Goal: Transaction & Acquisition: Purchase product/service

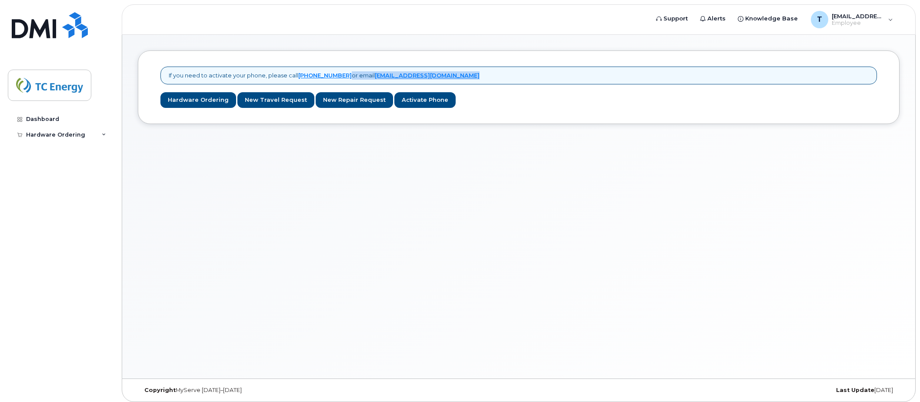
drag, startPoint x: 349, startPoint y: 74, endPoint x: 492, endPoint y: 81, distance: 143.3
click at [492, 81] on div "If you need to activate your phone, please call 1-877-689-8289 or email helpdes…" at bounding box center [519, 76] width 717 height 18
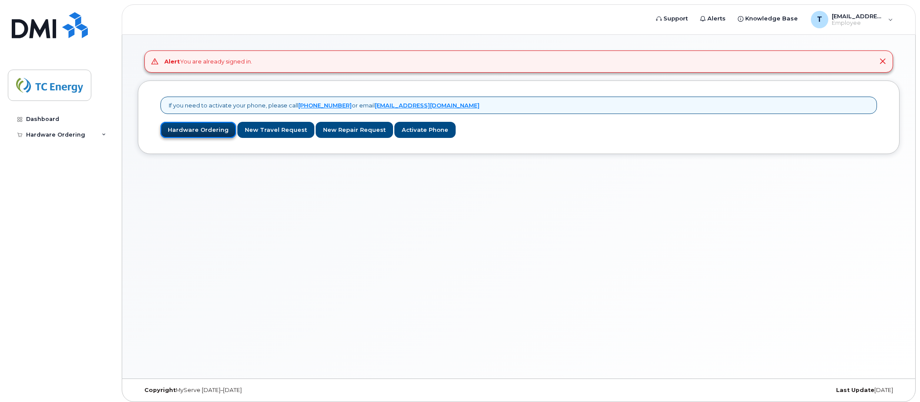
click at [194, 129] on link "Hardware Ordering" at bounding box center [199, 130] width 76 height 16
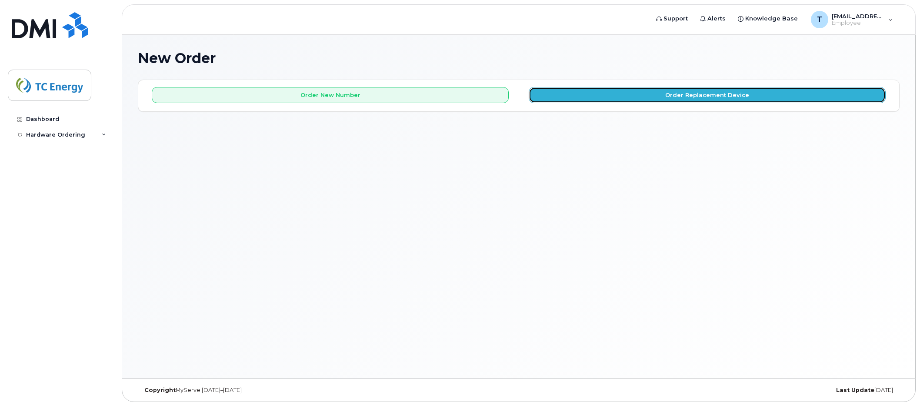
click at [605, 101] on button "Order Replacement Device" at bounding box center [707, 95] width 357 height 16
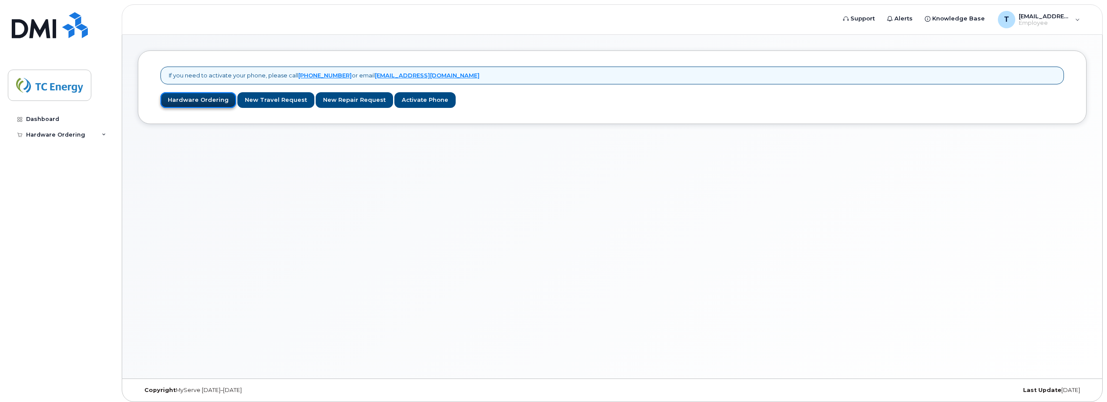
click at [193, 102] on link "Hardware Ordering" at bounding box center [199, 100] width 76 height 16
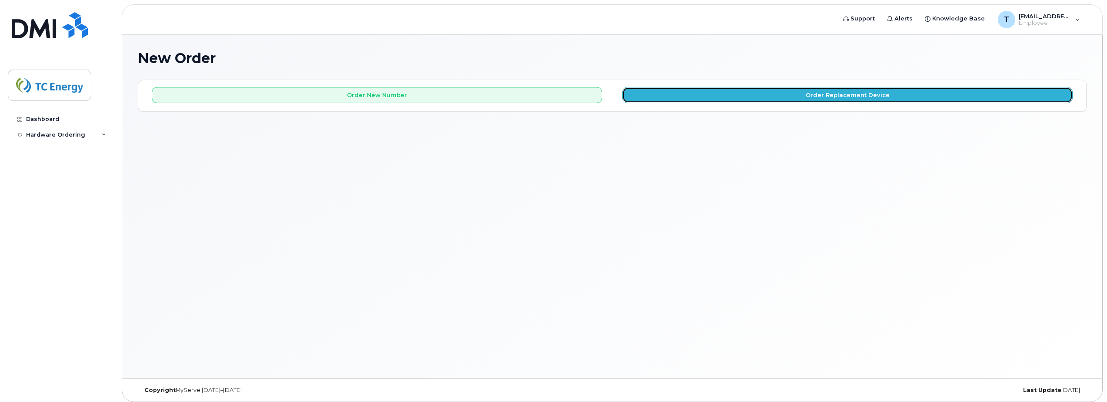
click at [698, 97] on button "Order Replacement Device" at bounding box center [847, 95] width 451 height 16
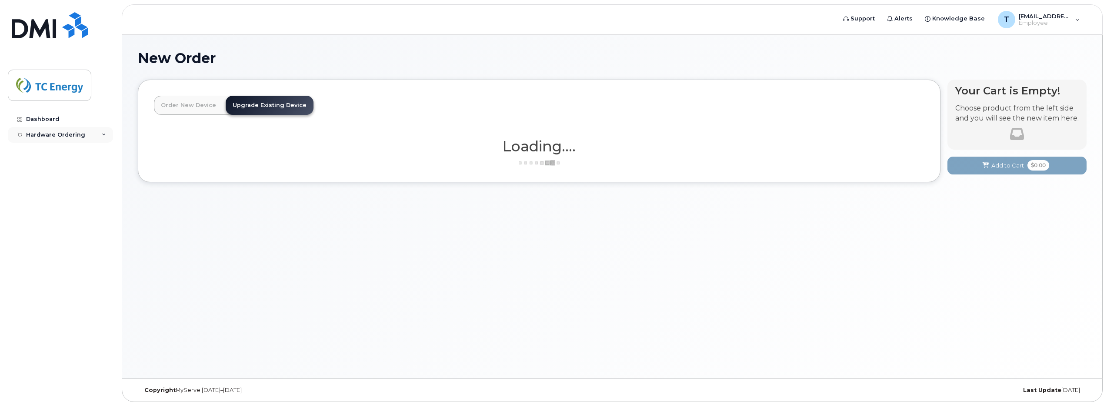
click at [106, 136] on div "Hardware Ordering" at bounding box center [60, 135] width 105 height 16
drag, startPoint x: 504, startPoint y: 143, endPoint x: 616, endPoint y: 193, distance: 122.3
click at [615, 192] on div "Order New Device Upgrade Existing Device Order new device and new line Order ne…" at bounding box center [612, 138] width 949 height 116
click at [617, 195] on div "Order New Device Upgrade Existing Device Order new device and new line Order ne…" at bounding box center [612, 138] width 949 height 116
click at [522, 148] on h1 "Loading...." at bounding box center [539, 146] width 771 height 16
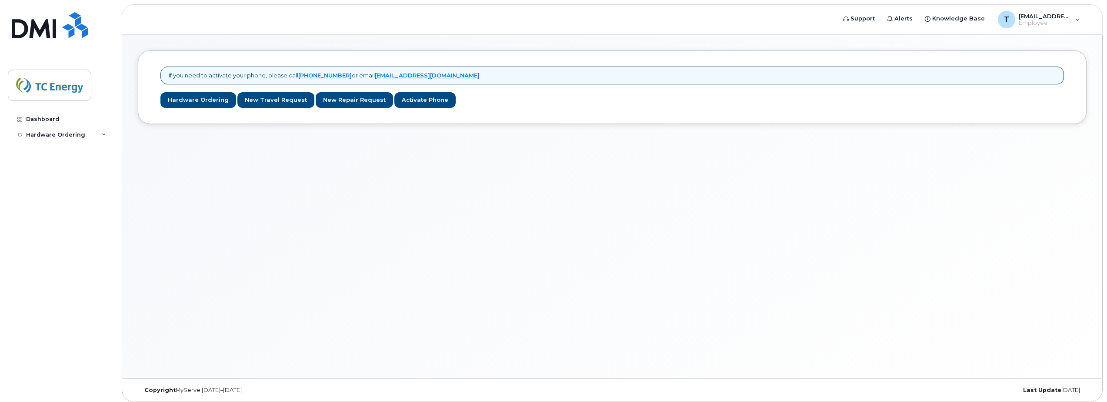
drag, startPoint x: 191, startPoint y: 101, endPoint x: 181, endPoint y: 118, distance: 19.5
click at [181, 118] on div "If you need to activate your phone, please call 1-877-689-8289 or email helpdes…" at bounding box center [612, 87] width 949 height 74
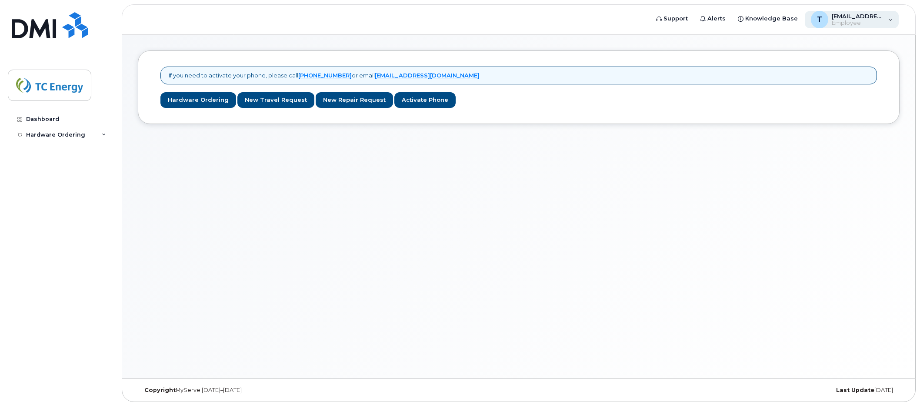
click at [894, 18] on div "T tyler_duff@tcenergy.com Employee" at bounding box center [852, 19] width 94 height 17
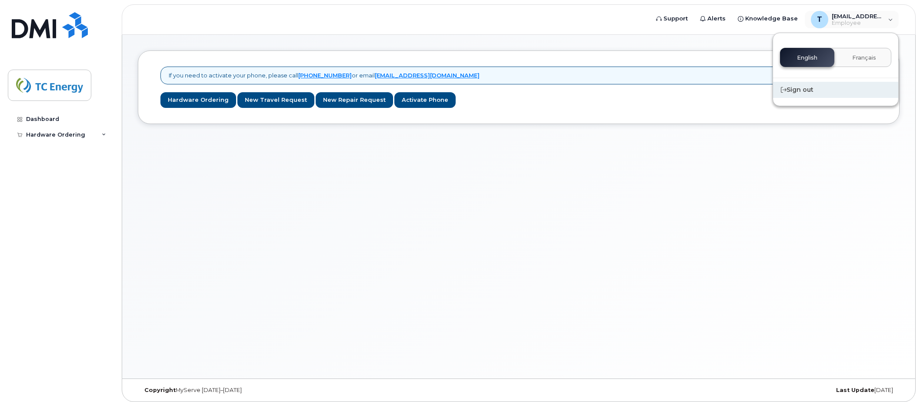
click at [818, 89] on div "Sign out" at bounding box center [835, 90] width 125 height 16
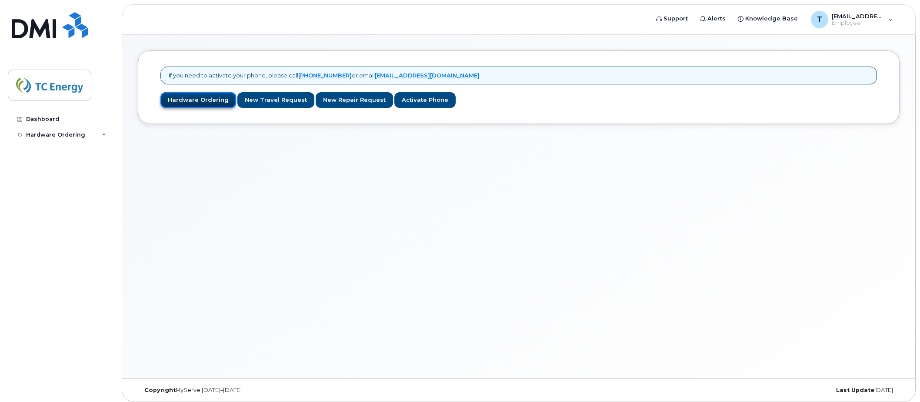
click at [189, 102] on link "Hardware Ordering" at bounding box center [199, 100] width 76 height 16
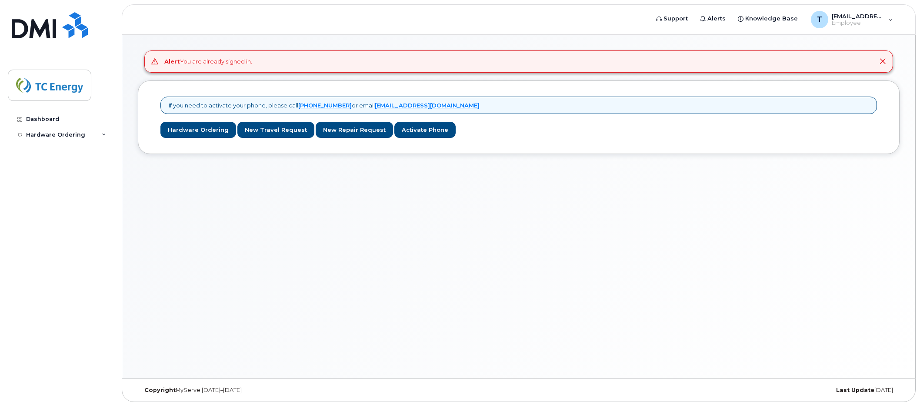
click at [883, 62] on icon at bounding box center [883, 61] width 7 height 7
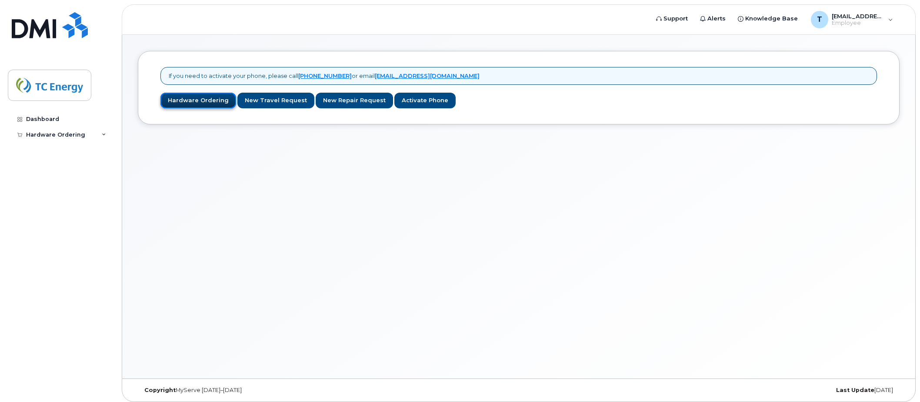
click at [206, 101] on link "Hardware Ordering" at bounding box center [199, 101] width 76 height 16
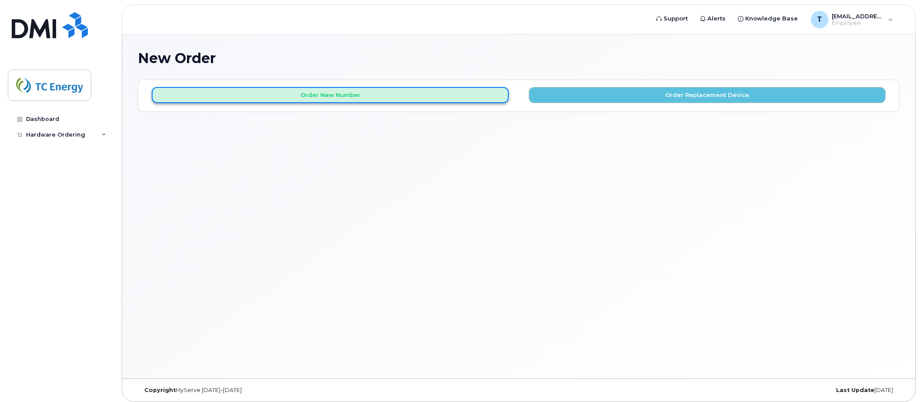
click at [311, 98] on button "Order New Number" at bounding box center [330, 95] width 357 height 16
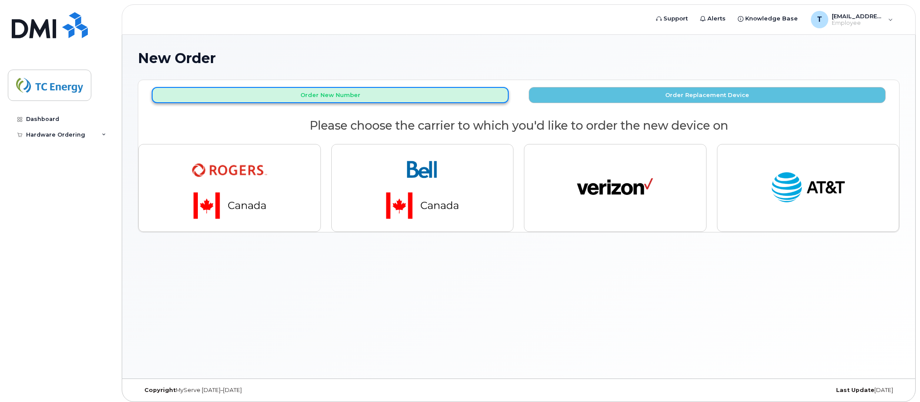
click at [304, 100] on button "Order New Number" at bounding box center [330, 95] width 357 height 16
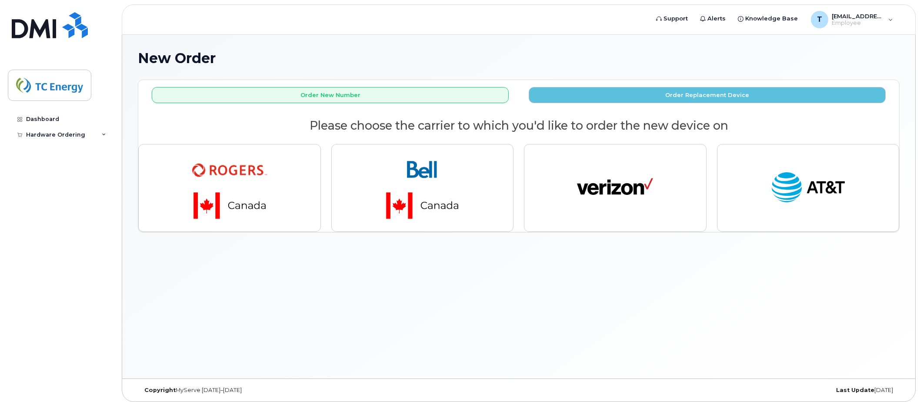
click at [338, 70] on div "New Order" at bounding box center [519, 64] width 762 height 29
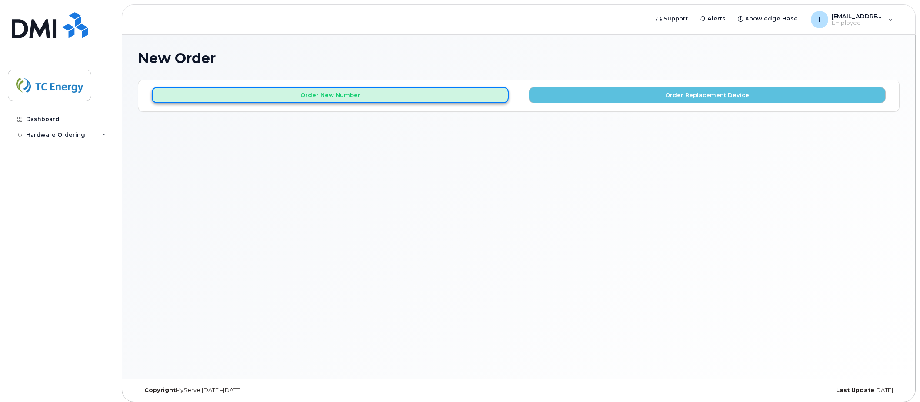
click at [377, 94] on button "Order New Number" at bounding box center [330, 95] width 357 height 16
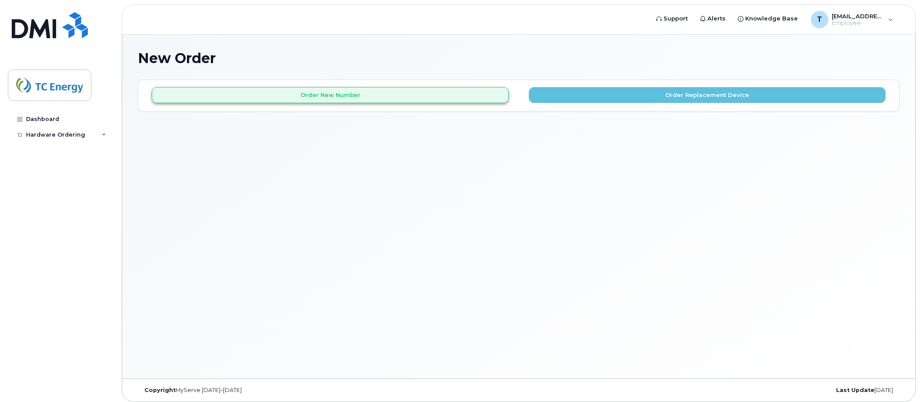
drag, startPoint x: 769, startPoint y: 163, endPoint x: 361, endPoint y: 97, distance: 412.8
click at [769, 163] on div "New Order × Share This Order If you want to allow others to create or edit orde…" at bounding box center [518, 207] width 793 height 344
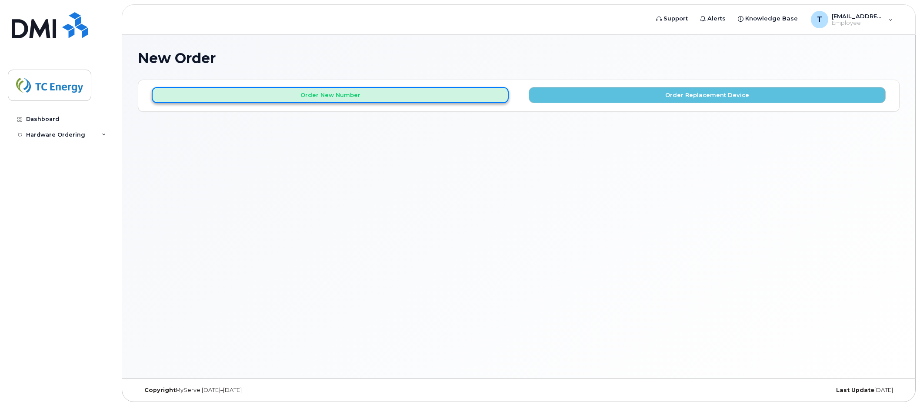
click at [337, 90] on button "Order New Number" at bounding box center [330, 95] width 357 height 16
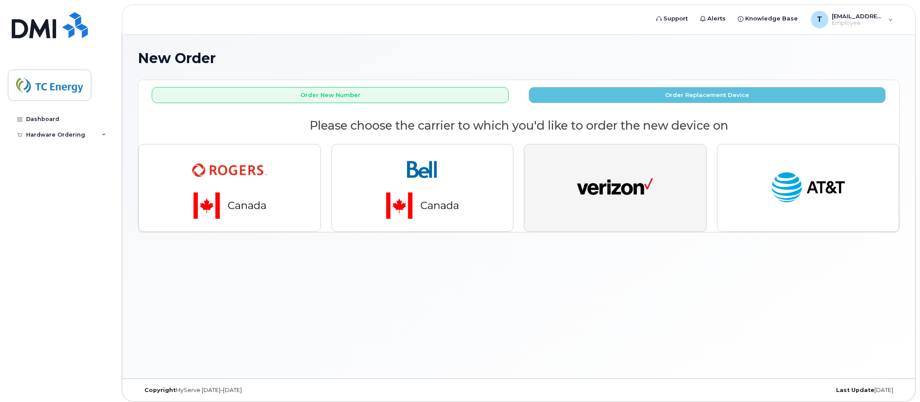
click at [571, 182] on button "button" at bounding box center [615, 188] width 183 height 88
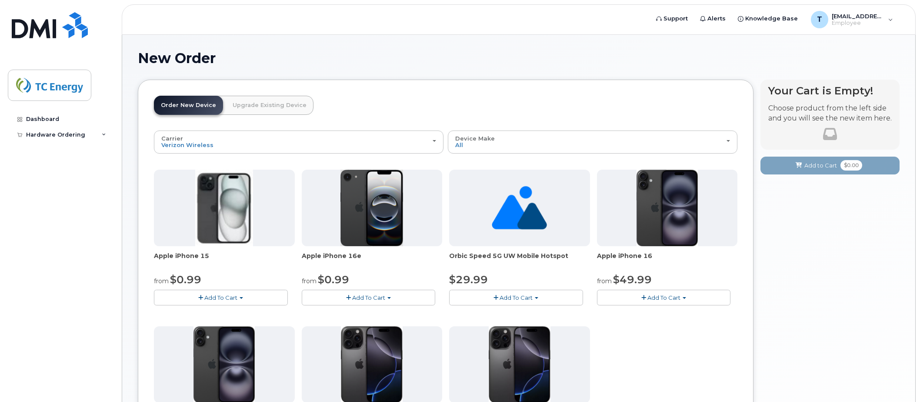
click at [221, 296] on span "Add To Cart" at bounding box center [220, 297] width 33 height 7
click at [218, 336] on link "$0.99 - 2 Year Activation (128 GB)" at bounding box center [216, 335] width 121 height 11
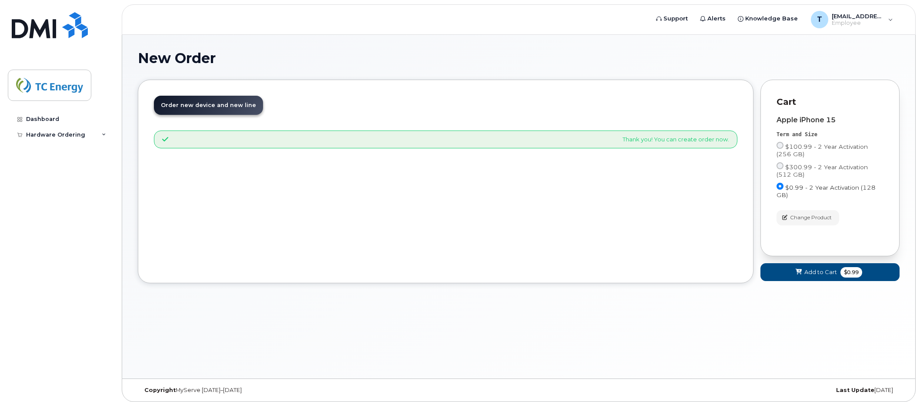
click at [784, 187] on label "$0.99 - 2 Year Activation (128 GB)" at bounding box center [830, 191] width 107 height 16
click at [784, 187] on input "$0.99 - 2 Year Activation (128 GB)" at bounding box center [780, 186] width 7 height 7
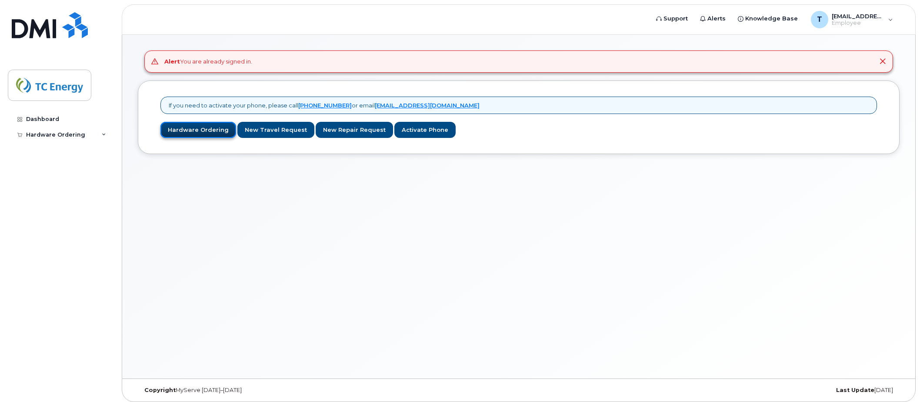
click at [204, 131] on link "Hardware Ordering" at bounding box center [199, 130] width 76 height 16
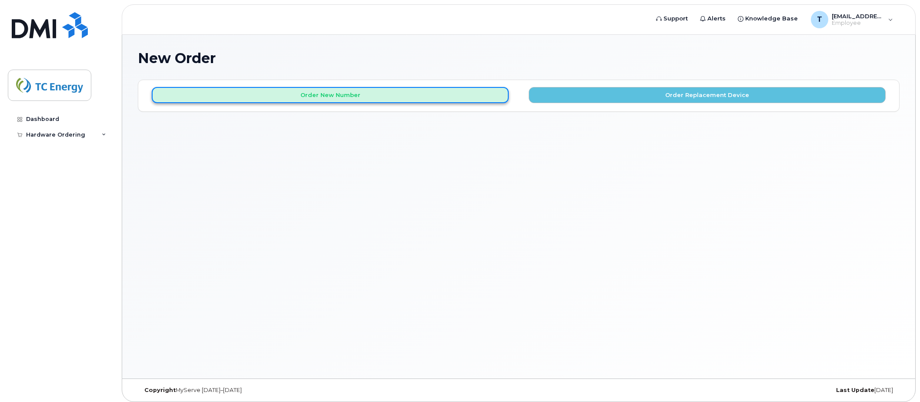
click at [349, 97] on button "Order New Number" at bounding box center [330, 95] width 357 height 16
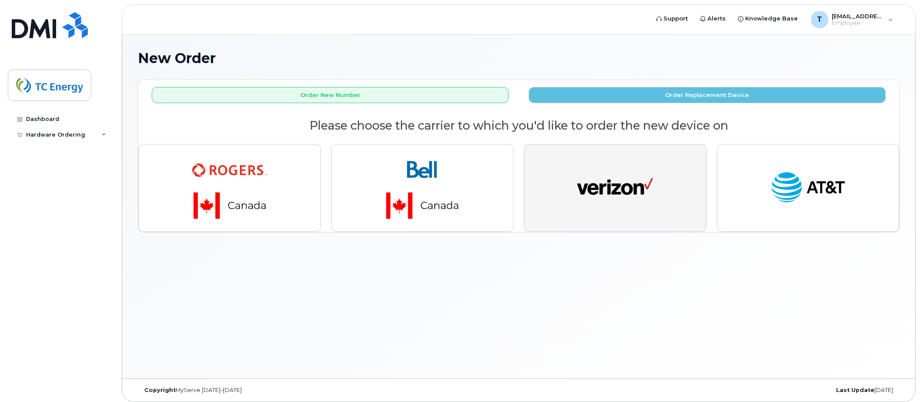
click at [591, 181] on img "button" at bounding box center [615, 187] width 76 height 39
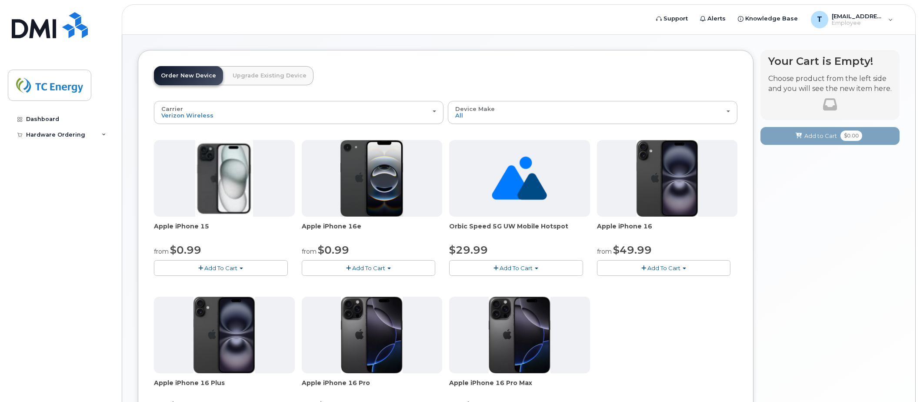
scroll to position [43, 0]
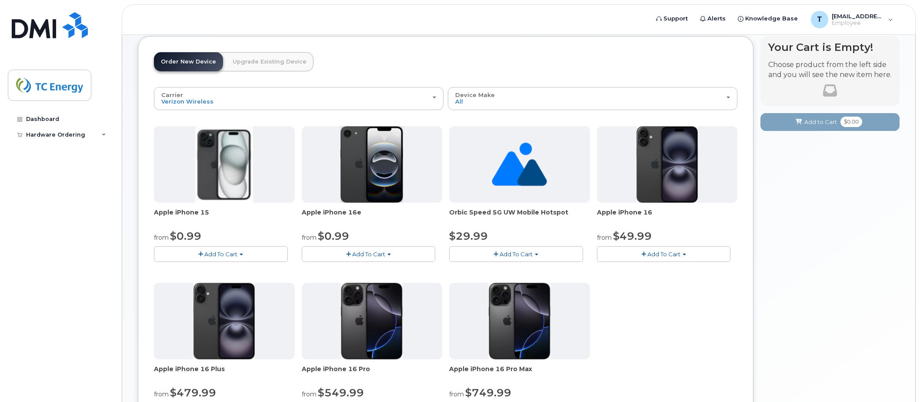
click at [216, 255] on span "Add To Cart" at bounding box center [220, 254] width 33 height 7
click at [204, 291] on link "$0.99 - 2 Year Activation (128 GB)" at bounding box center [216, 291] width 121 height 11
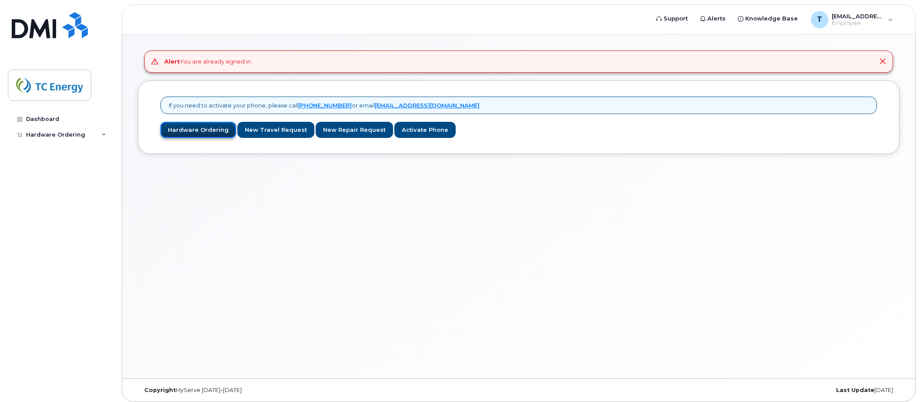
click at [184, 126] on link "Hardware Ordering" at bounding box center [199, 130] width 76 height 16
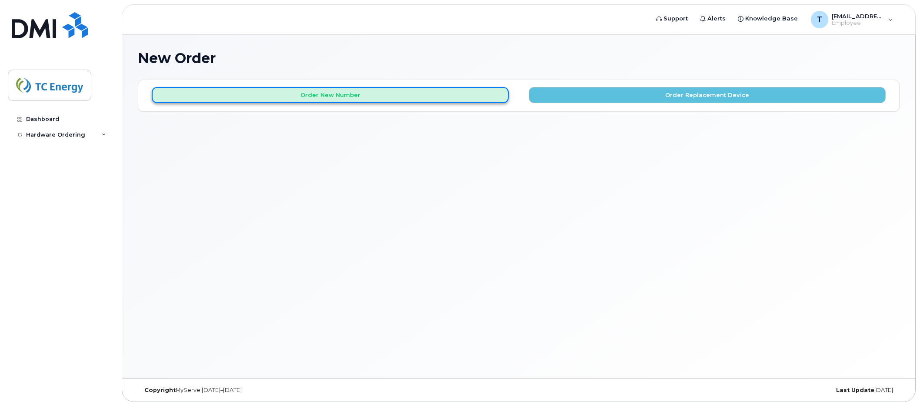
click at [406, 99] on button "Order New Number" at bounding box center [330, 95] width 357 height 16
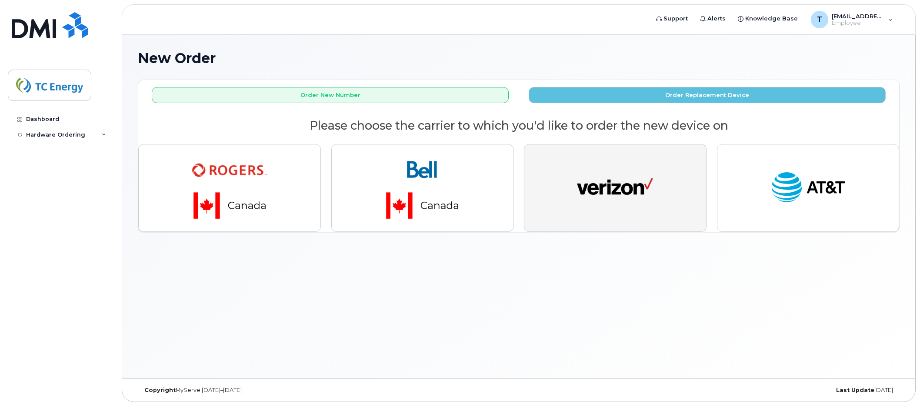
click at [617, 174] on img "button" at bounding box center [615, 187] width 76 height 39
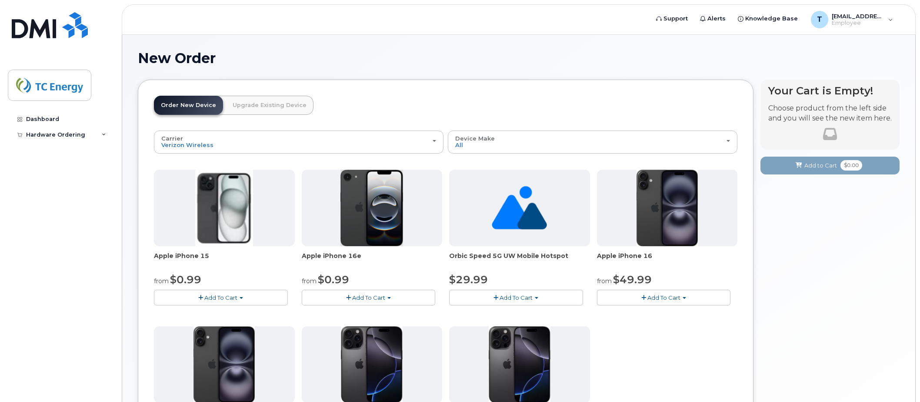
drag, startPoint x: 706, startPoint y: 107, endPoint x: 518, endPoint y: 169, distance: 198.1
click at [706, 107] on header "Order New Device Upgrade Existing Device Order new device and new line Order ne…" at bounding box center [446, 113] width 584 height 35
click at [202, 299] on span "button" at bounding box center [200, 298] width 5 height 6
click at [196, 336] on link "$0.99 - 2 Year Activation (128 GB)" at bounding box center [216, 335] width 121 height 11
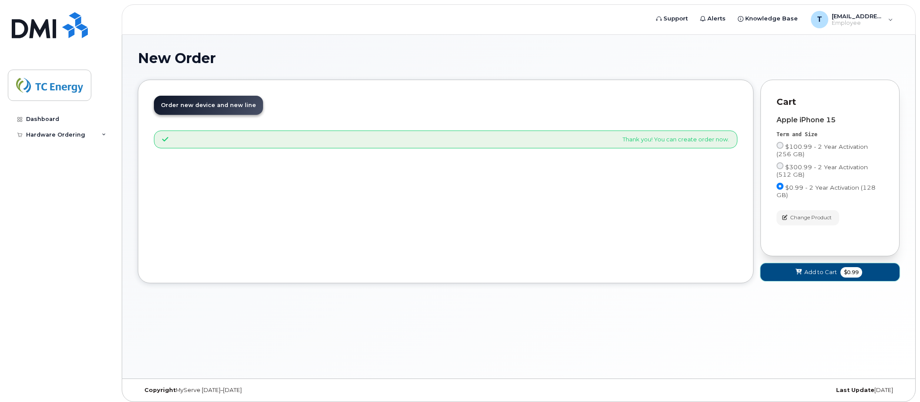
click at [826, 275] on span "Add to Cart" at bounding box center [821, 272] width 33 height 8
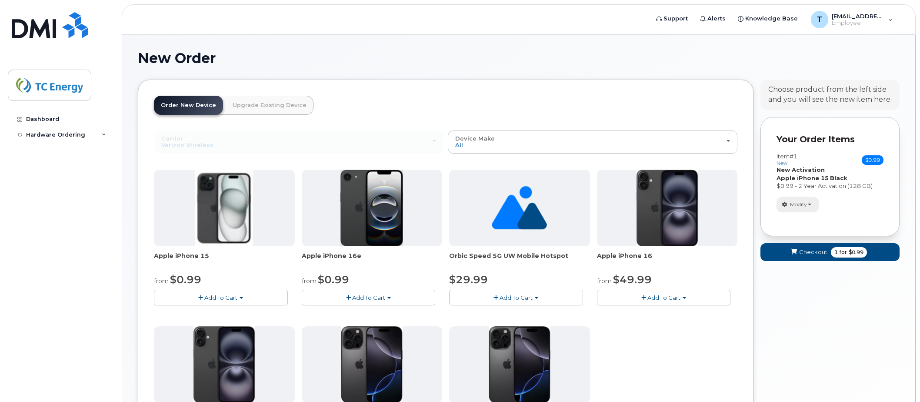
click at [811, 204] on span "button" at bounding box center [809, 205] width 3 height 2
click at [811, 203] on button "Modify" at bounding box center [798, 204] width 42 height 15
click at [811, 204] on span "button" at bounding box center [809, 205] width 3 height 2
click at [811, 202] on button "Modify" at bounding box center [798, 204] width 42 height 15
drag, startPoint x: 830, startPoint y: 215, endPoint x: 811, endPoint y: 208, distance: 20.4
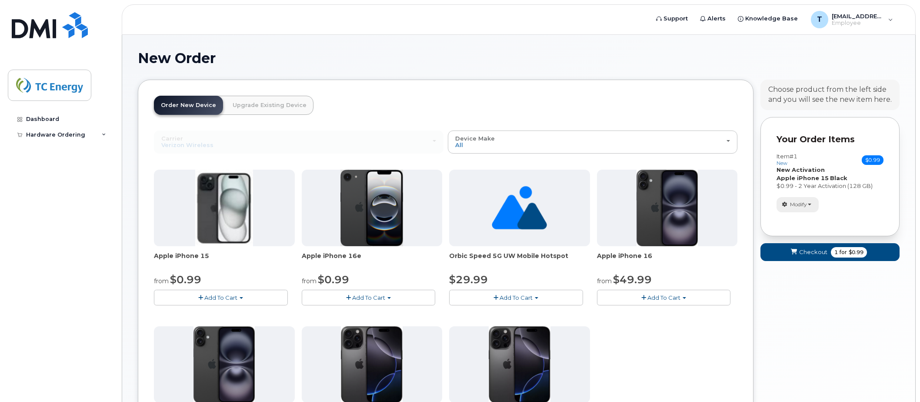
click at [830, 215] on div "Item #1 new $0.99 Accessories Only SIM Only Activation New Activation Hardware …" at bounding box center [830, 182] width 107 height 75
click at [816, 253] on span "Checkout" at bounding box center [814, 252] width 28 height 8
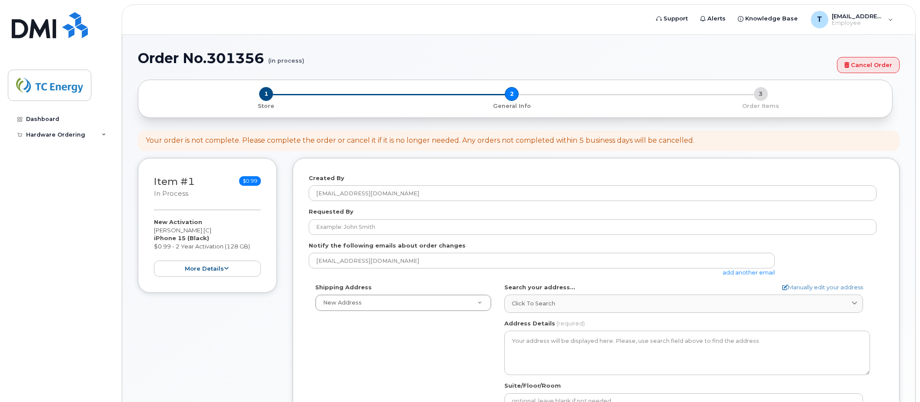
select select
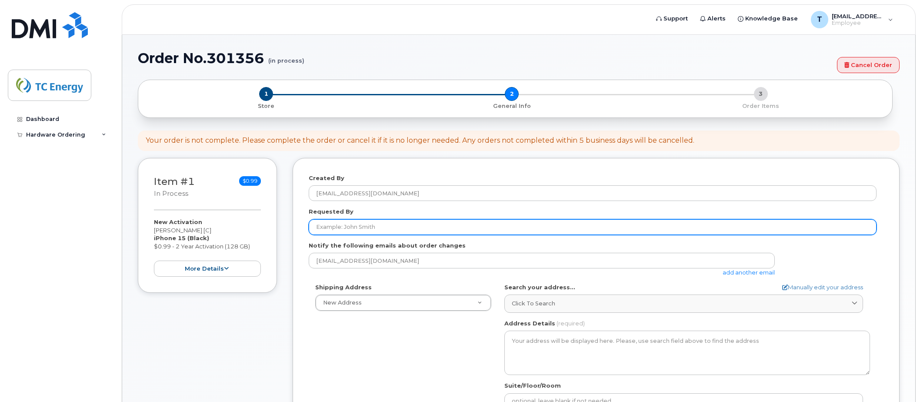
click at [408, 232] on input "Requested By" at bounding box center [593, 227] width 568 height 16
type input "[PERSON_NAME]"
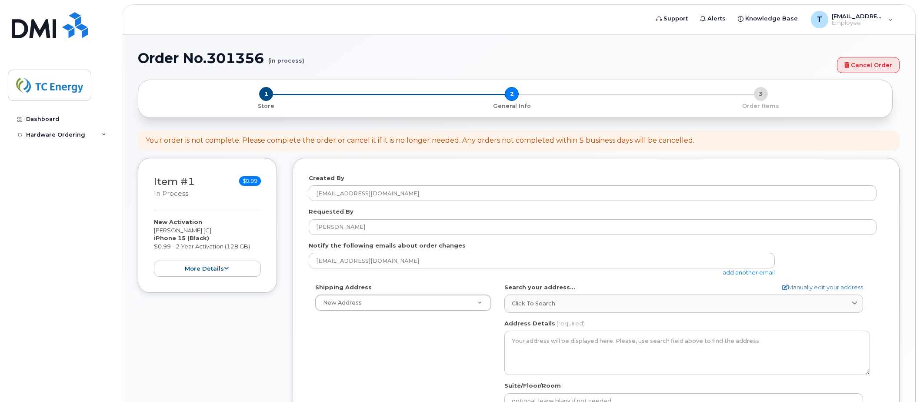
click at [205, 207] on div "Item #1 in process $0.99 New Activation [PERSON_NAME] [C] iPhone 15 (Black) $0.…" at bounding box center [207, 225] width 139 height 135
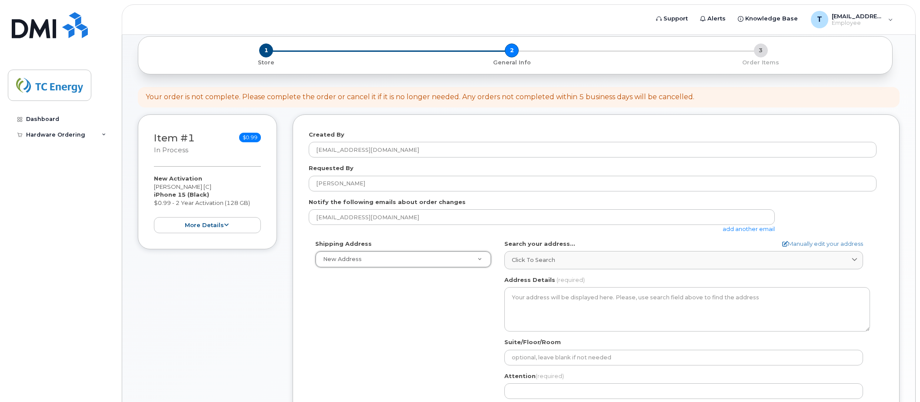
scroll to position [87, 0]
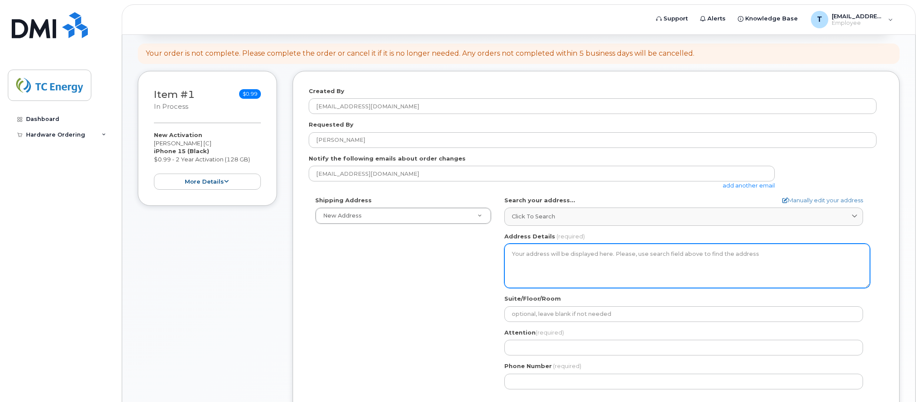
click at [588, 268] on textarea "Address Details" at bounding box center [688, 266] width 366 height 44
click at [602, 258] on textarea "Address Details" at bounding box center [688, 266] width 366 height 44
click at [573, 257] on textarea "Address Details" at bounding box center [688, 266] width 366 height 44
click at [529, 255] on textarea "Address Details" at bounding box center [688, 266] width 366 height 44
click at [623, 278] on textarea "Address Details" at bounding box center [688, 266] width 366 height 44
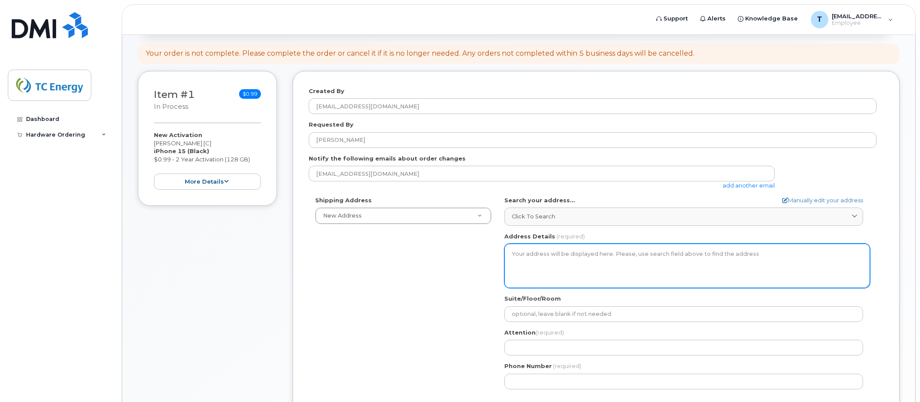
click at [696, 253] on textarea "Address Details" at bounding box center [688, 266] width 366 height 44
click at [704, 257] on textarea "Address Details" at bounding box center [688, 266] width 366 height 44
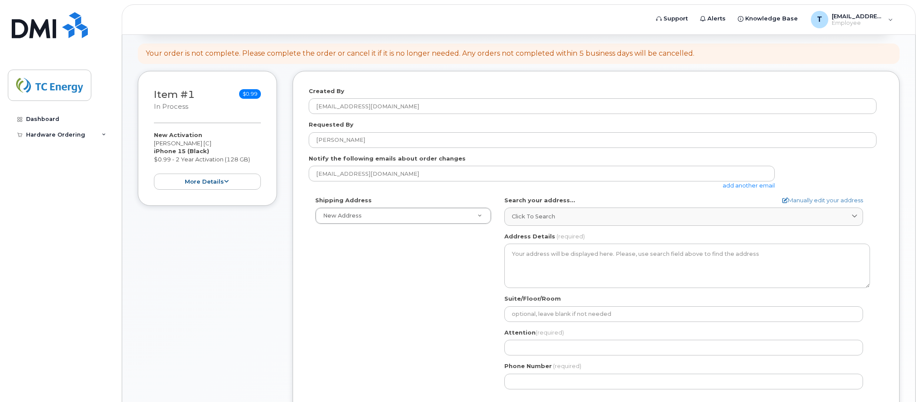
click at [729, 233] on div "Address Details (required)" at bounding box center [688, 260] width 366 height 56
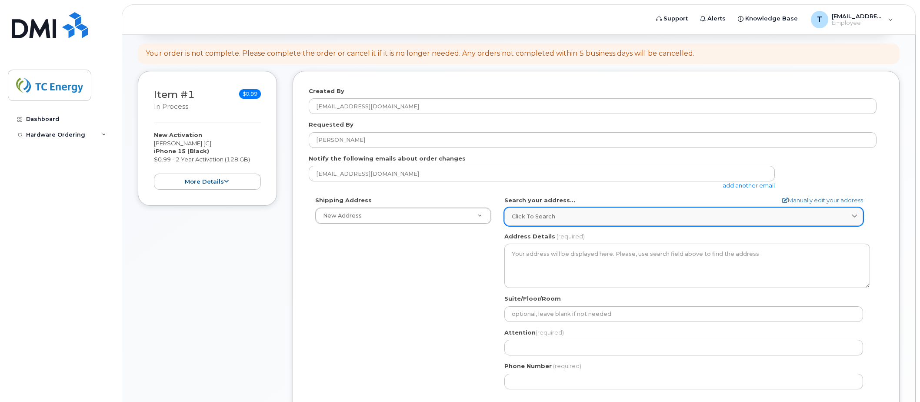
click at [755, 224] on link "Click to search" at bounding box center [684, 216] width 359 height 18
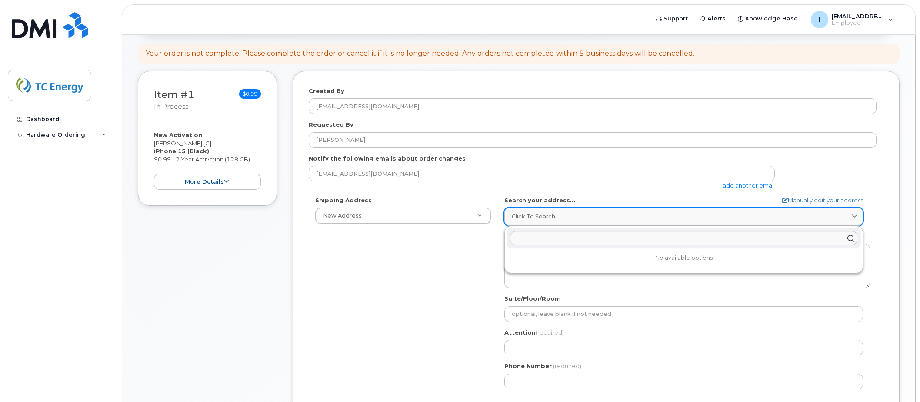
click at [747, 219] on div "Click to search" at bounding box center [684, 216] width 344 height 8
click at [810, 186] on div "tyler_duff@tcenergy.com add another email" at bounding box center [593, 178] width 568 height 24
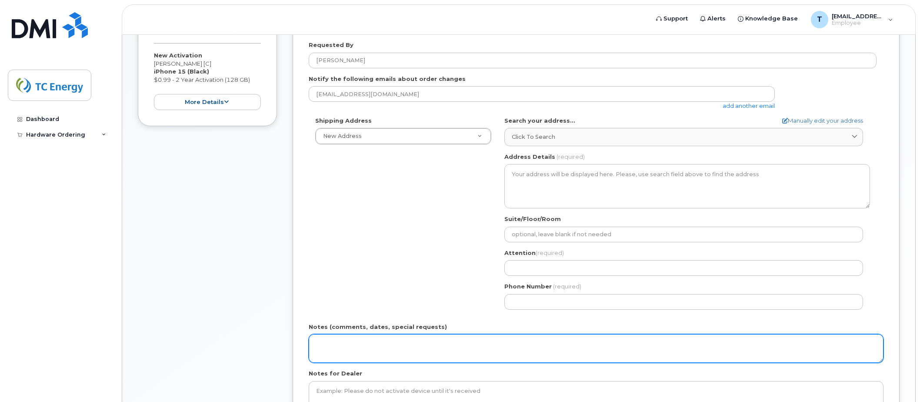
scroll to position [304, 0]
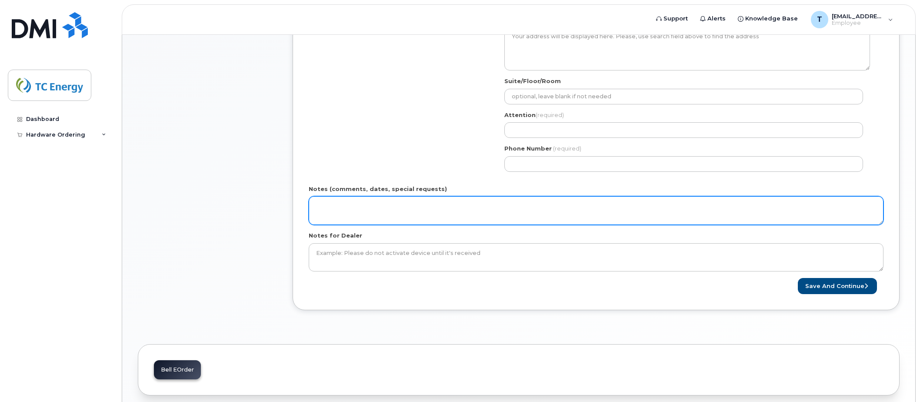
click at [519, 209] on textarea "Notes (comments, dates, special requests)" at bounding box center [596, 210] width 575 height 29
drag, startPoint x: 405, startPoint y: 205, endPoint x: 224, endPoint y: 192, distance: 181.8
click at [224, 192] on div "Item #1 in process $0.99 New Activation Tyler Duff [C] iPhone 15 (Black) $0.99 …" at bounding box center [519, 88] width 762 height 470
click at [416, 205] on textarea "TESTING - DO NOT SHIP" at bounding box center [596, 210] width 575 height 29
paste textarea "TESTING - DO NOT SHIP"
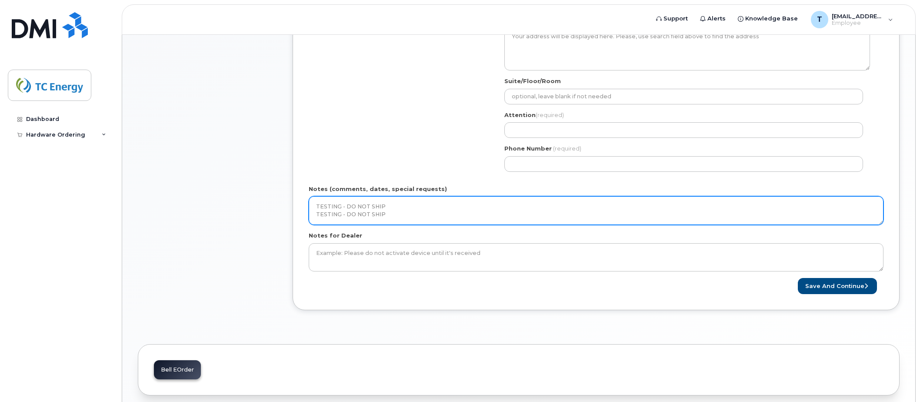
scroll to position [1, 0]
paste textarea "TESTING - DO NOT SHIP"
type textarea "TESTING - DO NOT SHIP TESTING - DO NOT SHIP TESTING - DO NOT SHIP"
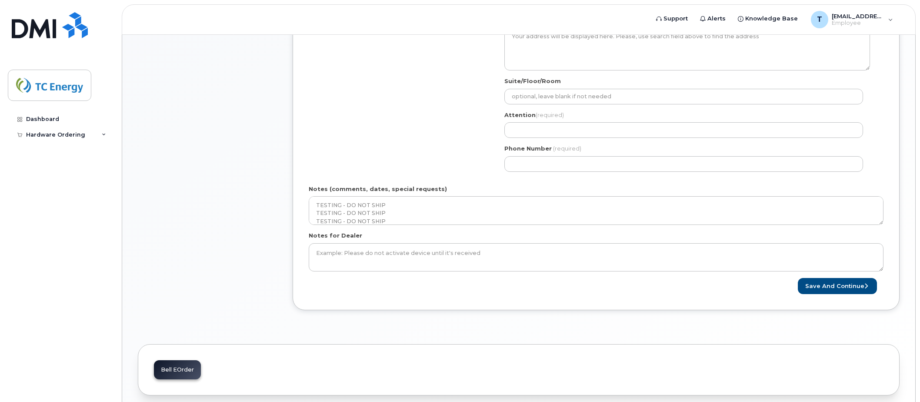
click at [427, 169] on div "Shipping Address New Address New Address US Headquarters (700 Louisiana Street)…" at bounding box center [593, 79] width 568 height 200
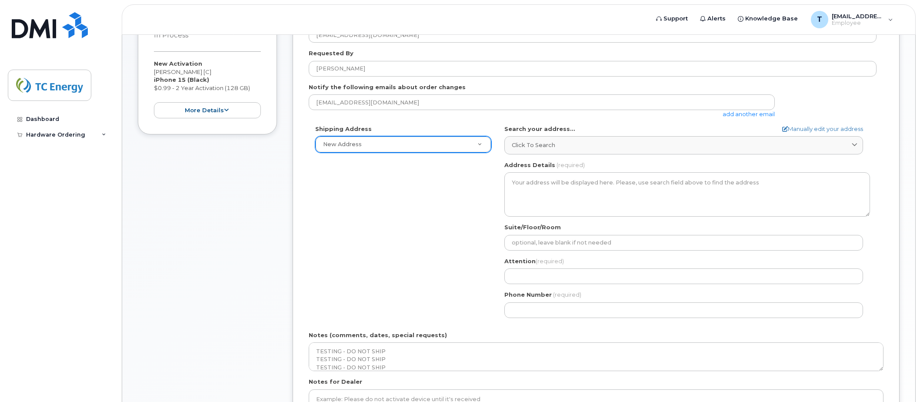
scroll to position [130, 0]
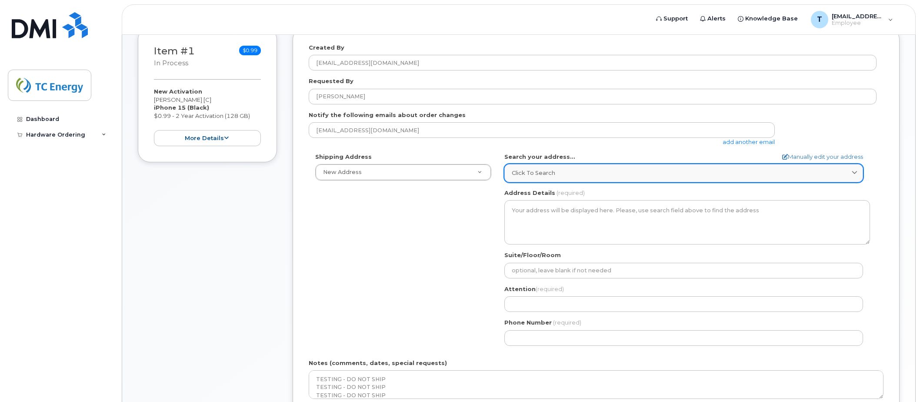
click at [595, 168] on link "Click to search" at bounding box center [684, 173] width 359 height 18
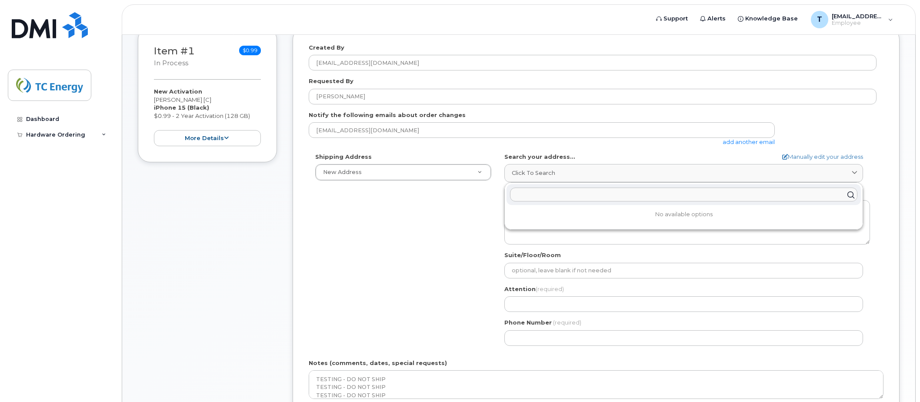
click at [585, 194] on input "text" at bounding box center [684, 195] width 348 height 14
click at [795, 157] on link "Manually edit your address" at bounding box center [823, 157] width 81 height 8
select select
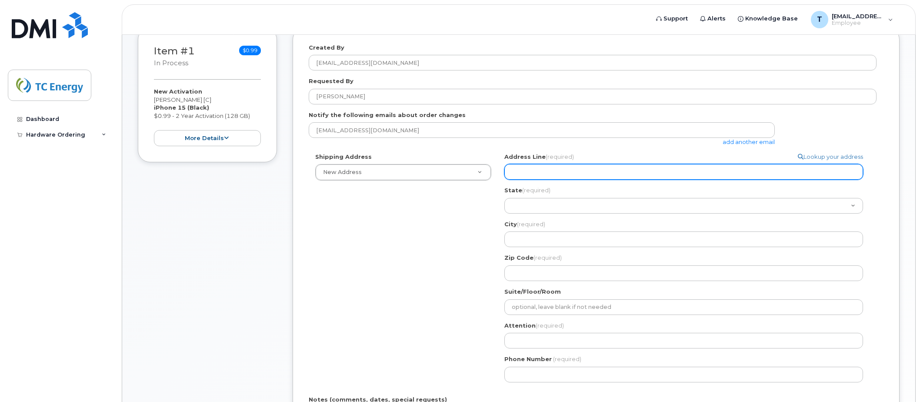
click at [715, 174] on input "Address Line (required)" at bounding box center [684, 172] width 359 height 16
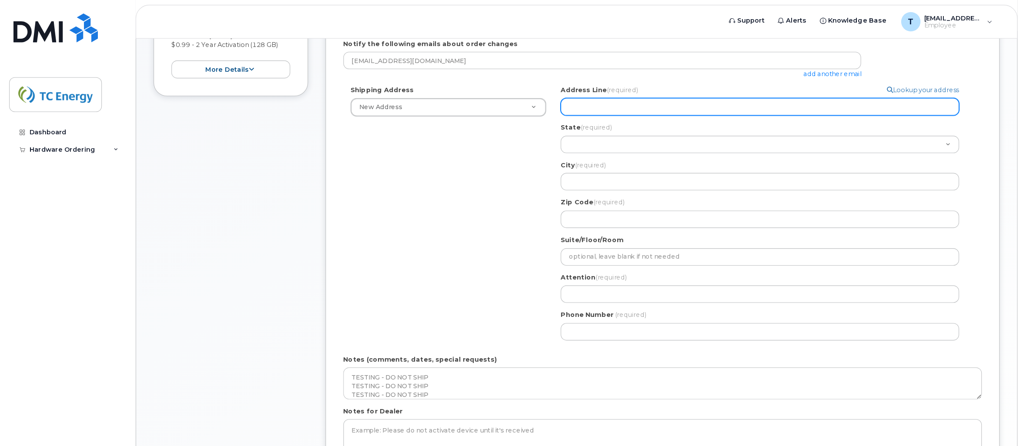
scroll to position [217, 0]
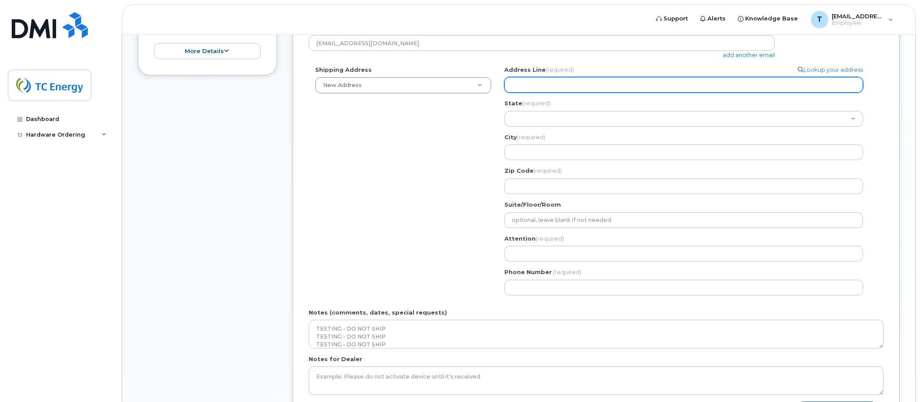
select select
type input "1"
select select
type input "17"
select select
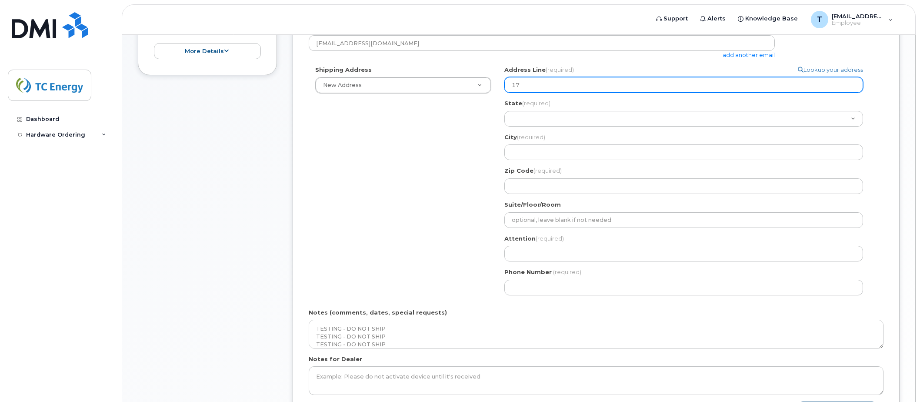
type input "170"
select select
type input "1700"
select select
type input "1700 M"
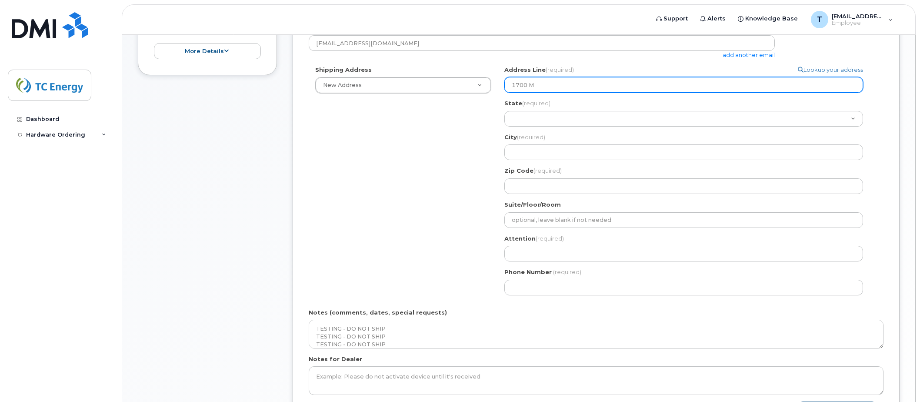
select select
type input "1700 Ma"
select select
type input "1700 Mac"
select select
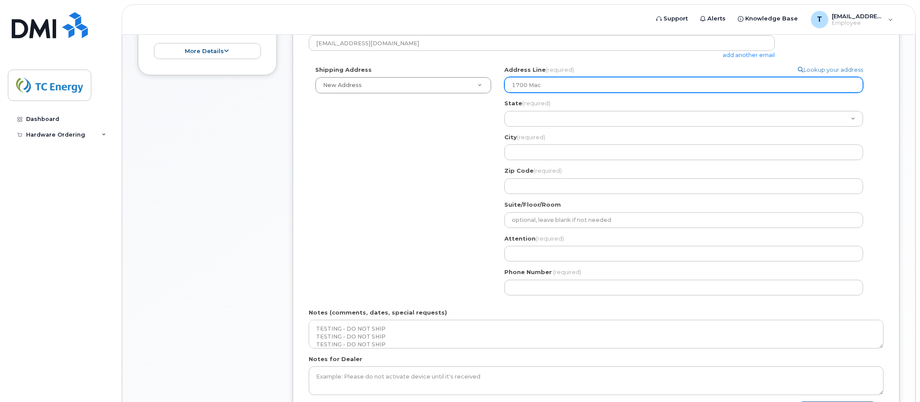
type input "1700 MacC"
select select
type input "1700 MacCo"
select select
type input "1700 MacCor"
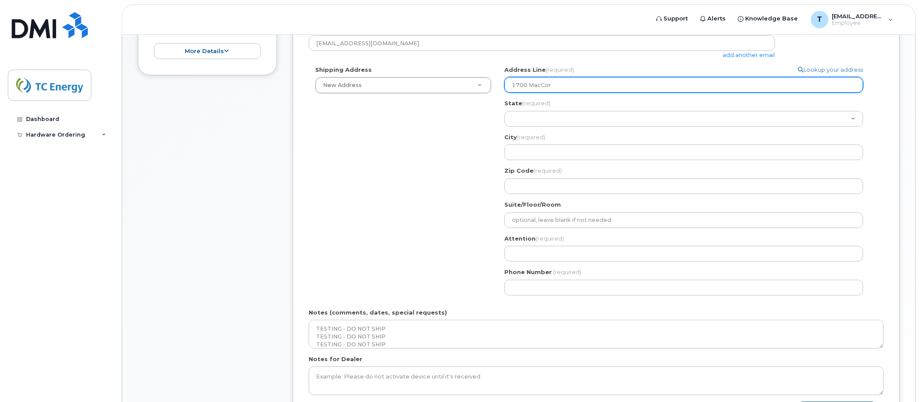
select select
type input "1700 MacCork"
select select
type input "1700 MacCorkl"
select select
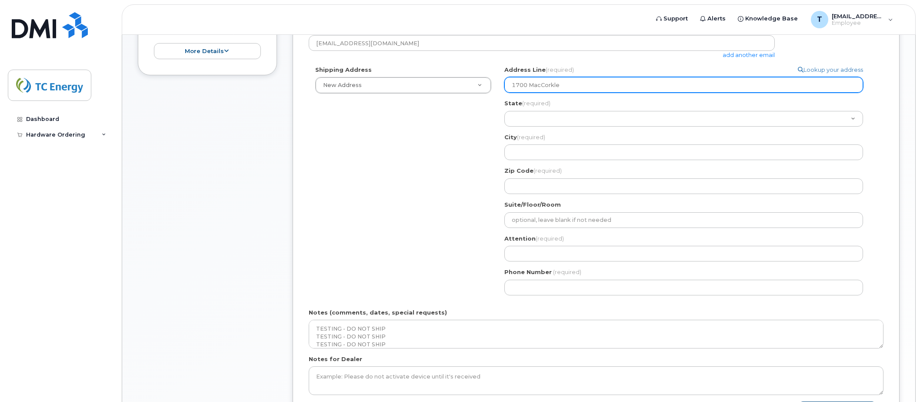
type input "1700 MacCorkle"
select select
type input "1700 MacCorkle A"
select select
type input "1700 MacCorkle Av"
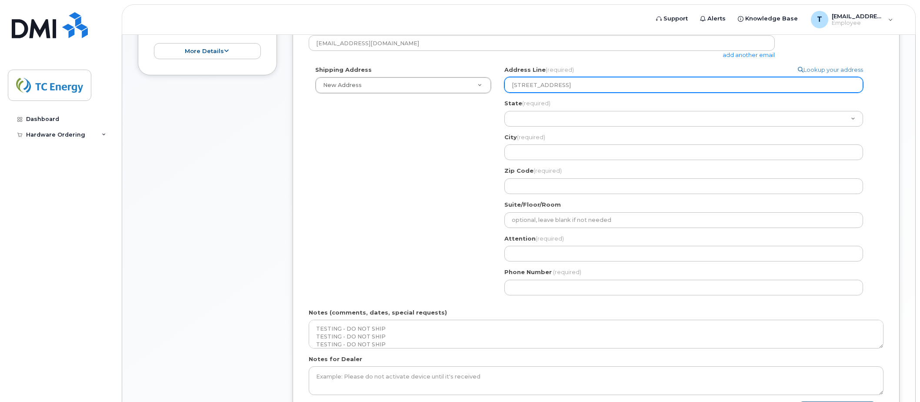
select select
type input "1700 MacCorkle Ave"
select select
type input "1700 MacCorkle Ave S"
select select
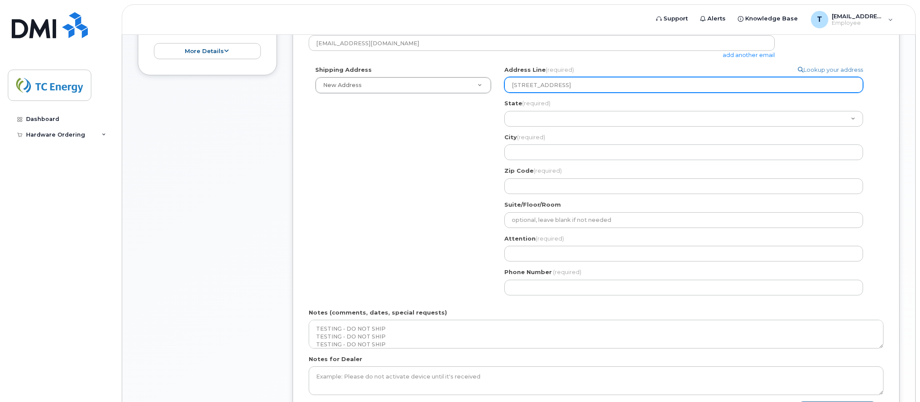
type input "1700 MacCorkle Ave SE"
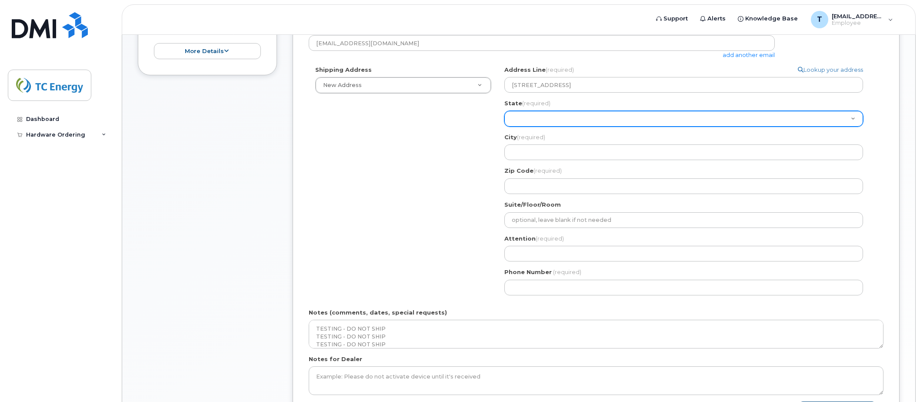
select select "WA"
select select
select select "WV"
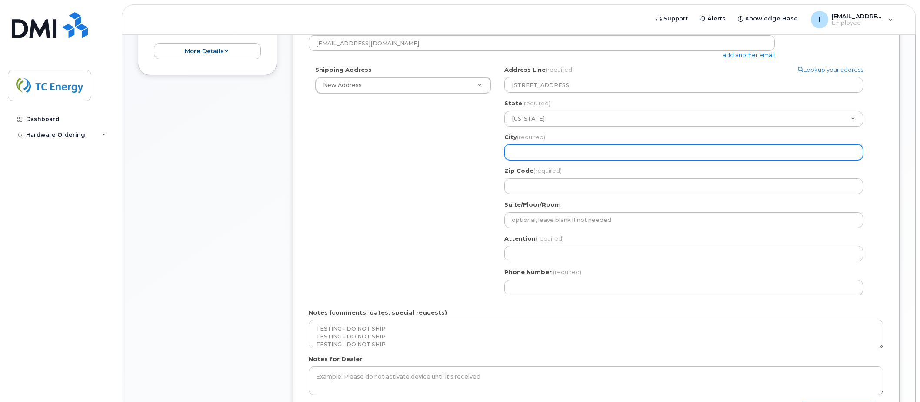
select select
type input "C"
select select
type input "Ch"
select select
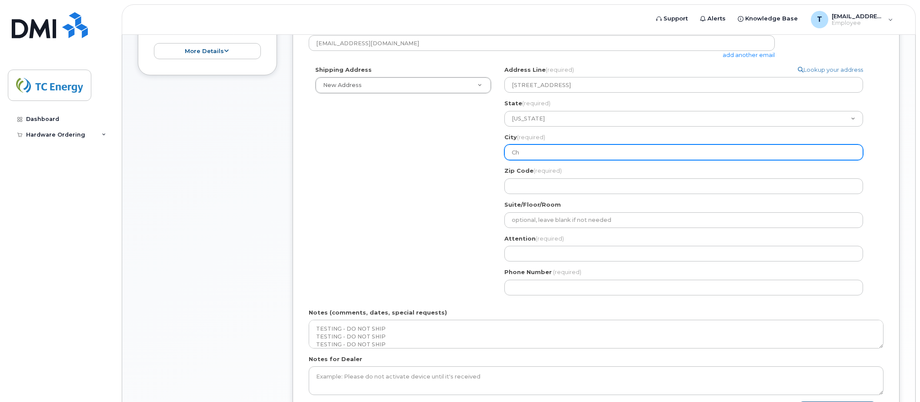
type input "Cha"
select select
type input "Char"
select select
type input "Charl"
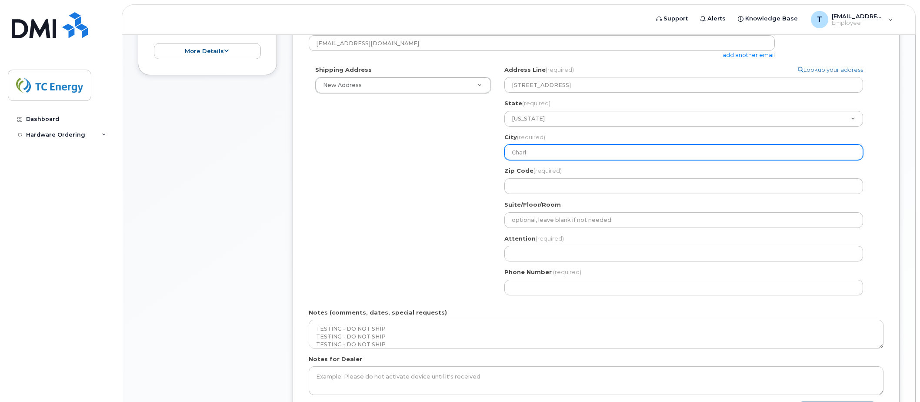
select select
type input "Charle"
select select
type input "Charles"
select select
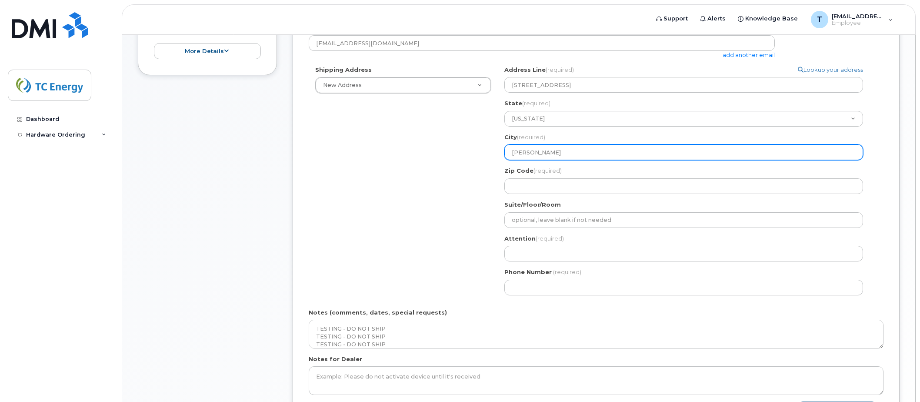
type input "Charlest"
select select
type input "Charlesto"
select select
type input "Charleston"
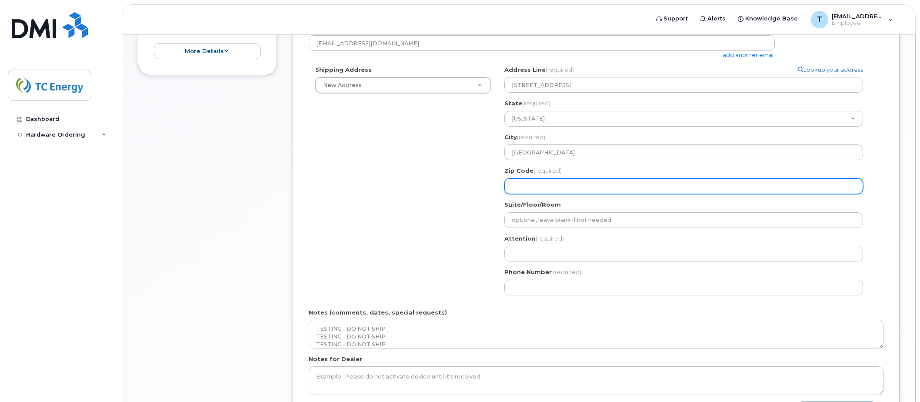
select select
type input "2"
select select
type input "25"
select select
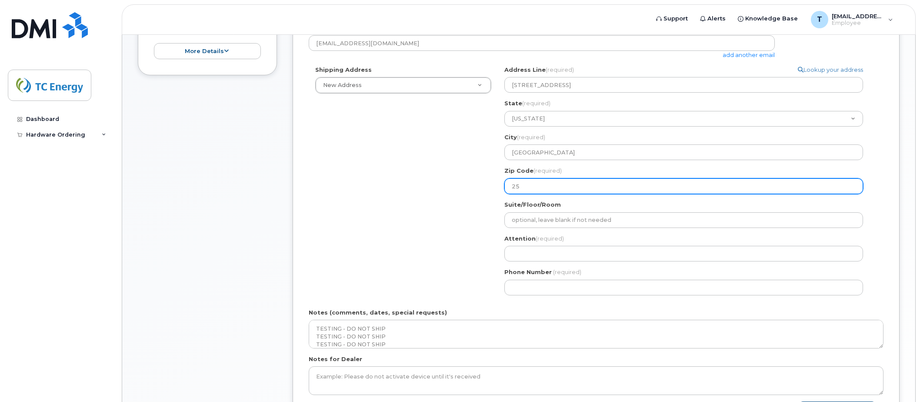
type input "253"
select select
type input "2531"
select select
type input "25315"
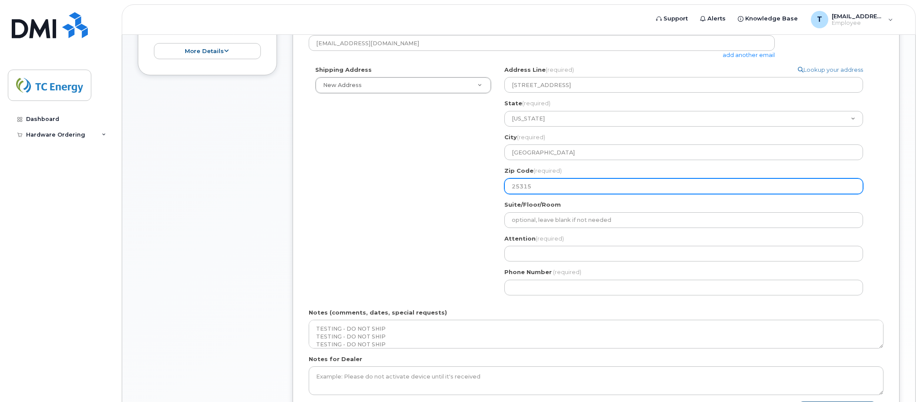
select select
type input "253154"
select select
type input "25315"
select select
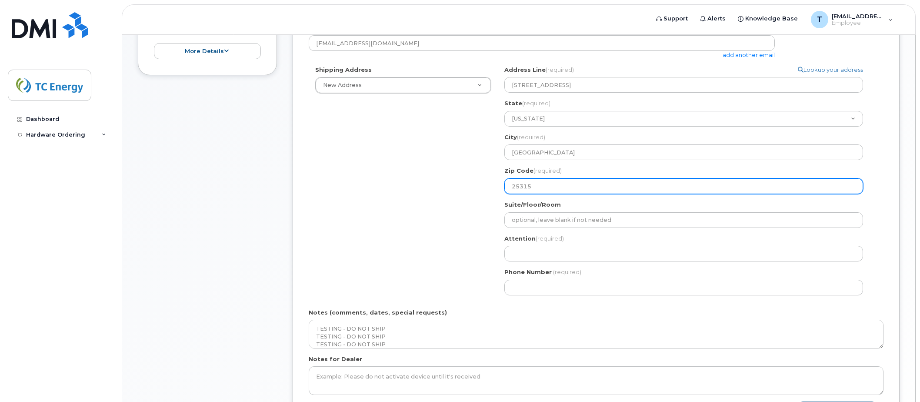
type input "2531"
select select
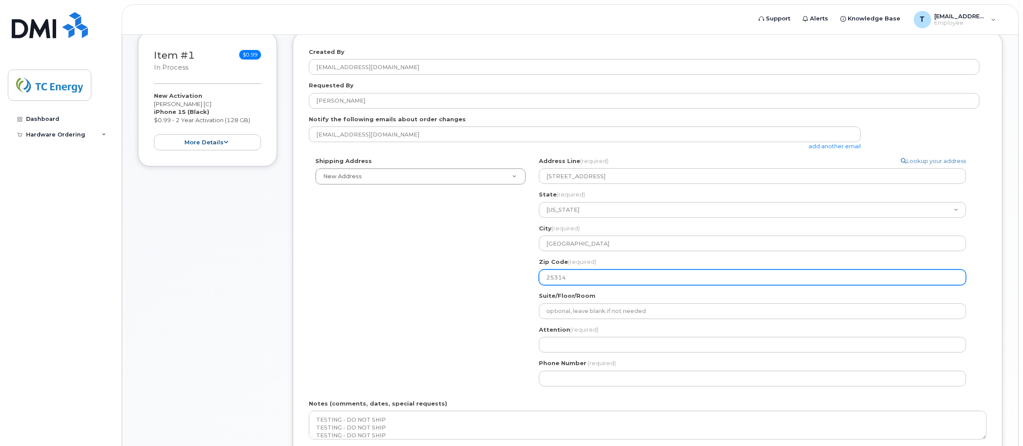
scroll to position [127, 0]
type input "25314"
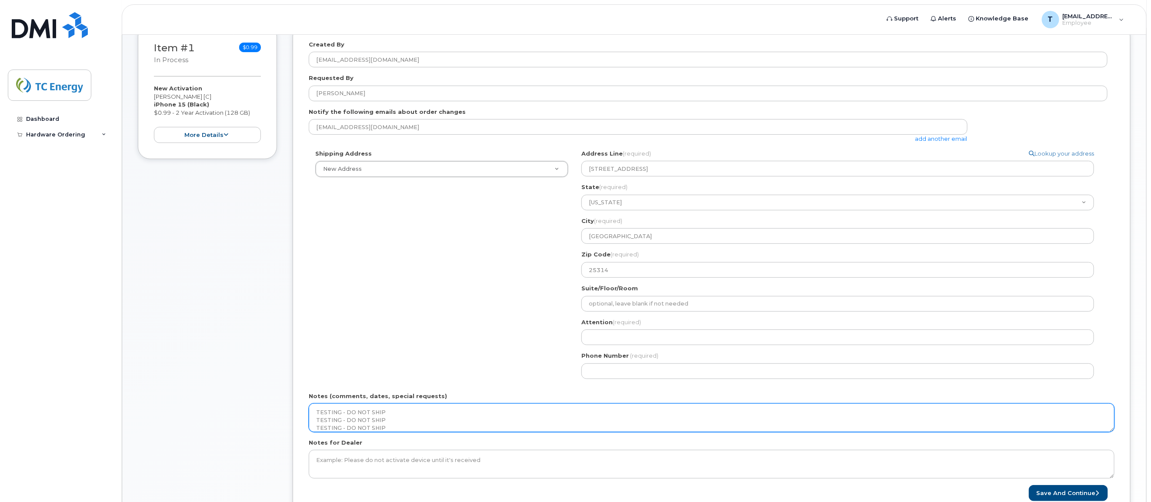
scroll to position [5, 0]
drag, startPoint x: 346, startPoint y: 420, endPoint x: 260, endPoint y: 410, distance: 86.8
click at [260, 401] on div "Item #1 in process $0.99 New Activation Tyler Duff [C] iPhone 15 (Black) $0.99 …" at bounding box center [634, 277] width 993 height 506
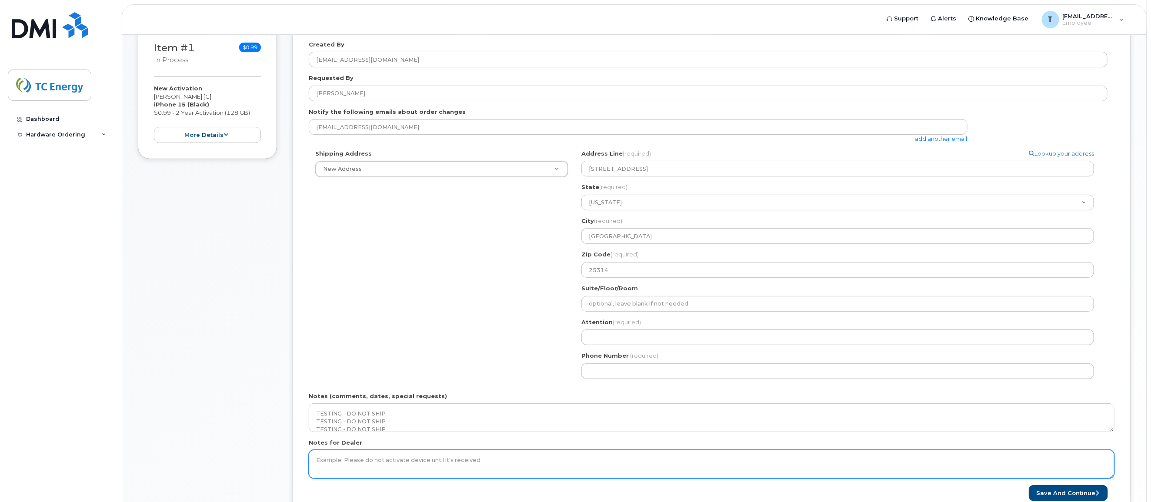
click at [407, 401] on textarea "Notes for Dealer" at bounding box center [712, 464] width 806 height 29
paste textarea "TESTING - DO NOT SHIP TESTING - DO NOT SHIP TESTING - DO NOT SHIP"
type textarea "TESTING - DO NOT SHIP TESTING - DO NOT SHIP TESTING - DO NOT SHIP"
paste textarea "TESTING - DO NOT SHIP TESTING - DO NOT SHIP TESTING - DO NOT SHIP"
type textarea "TESTING - DO NOT SHIP TESTING - DO NOT SHIP TESTING - DO NOT SHIP"
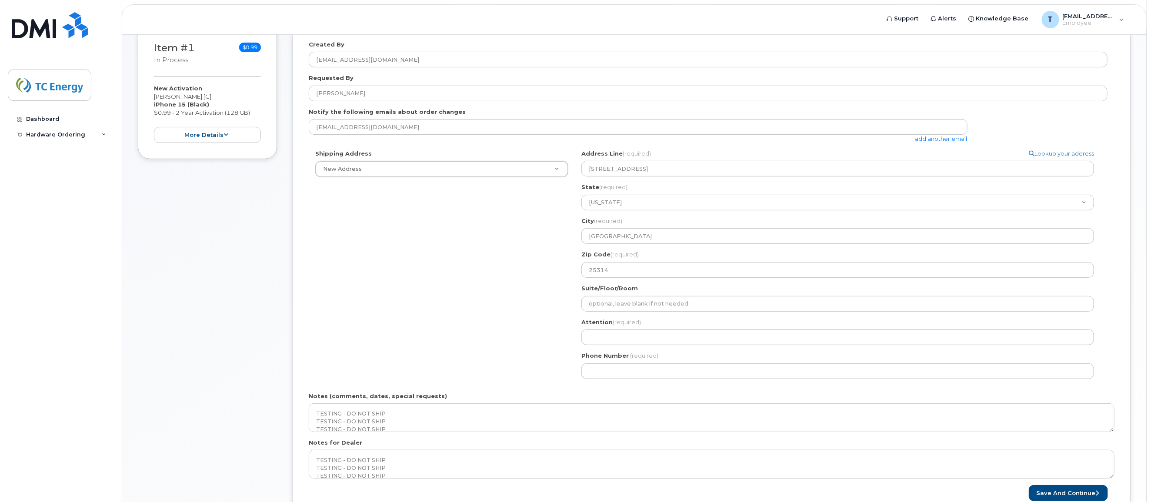
click at [522, 401] on form "Created By tyler_duff@tcenergy.com Requested By Tyler Duff Notify the following…" at bounding box center [712, 270] width 806 height 461
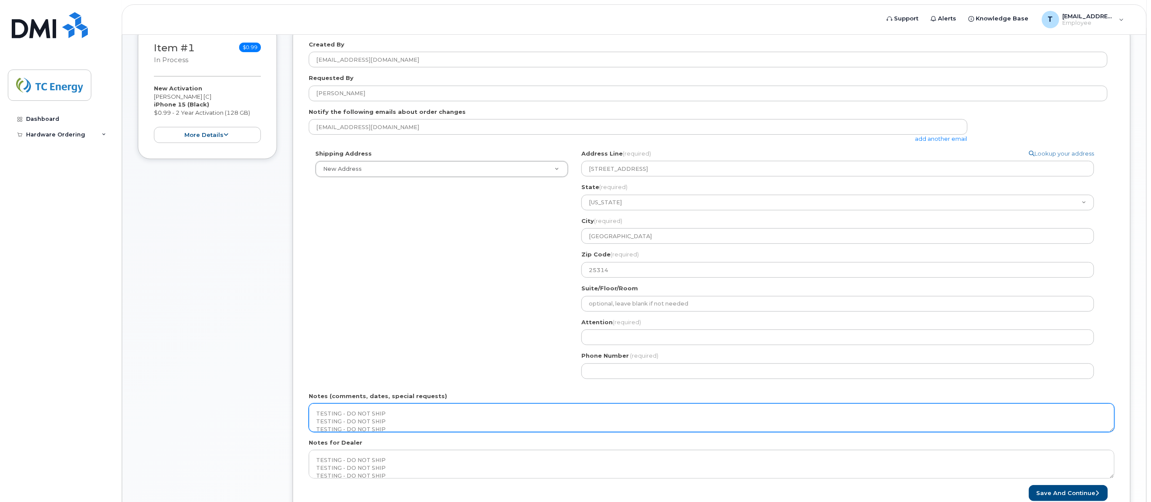
scroll to position [7, 0]
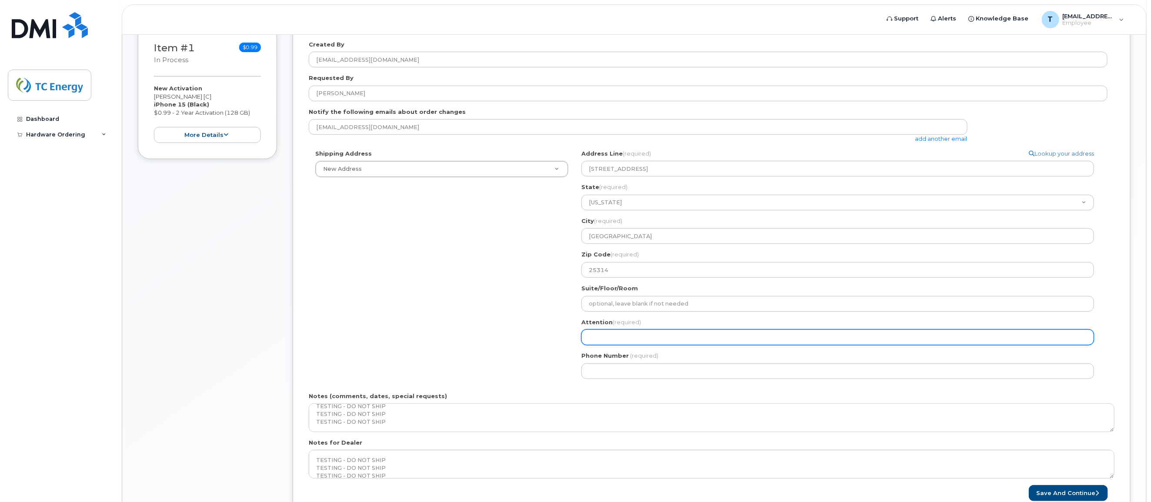
click at [636, 335] on input "Attention (required)" at bounding box center [838, 338] width 513 height 16
select select
type input "D"
select select
type input "Do"
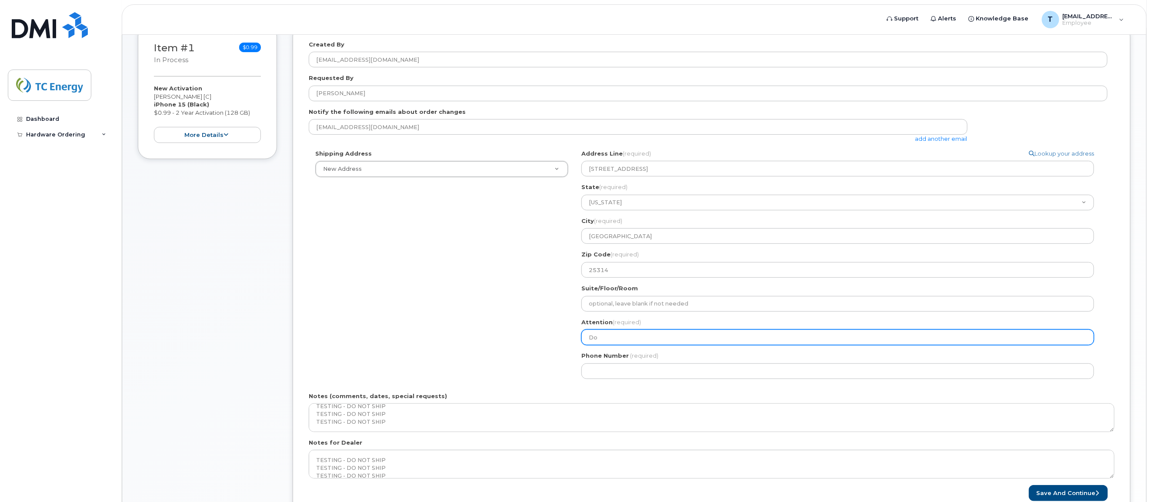
select select
type input "Do N"
select select
type input "Do No"
select select
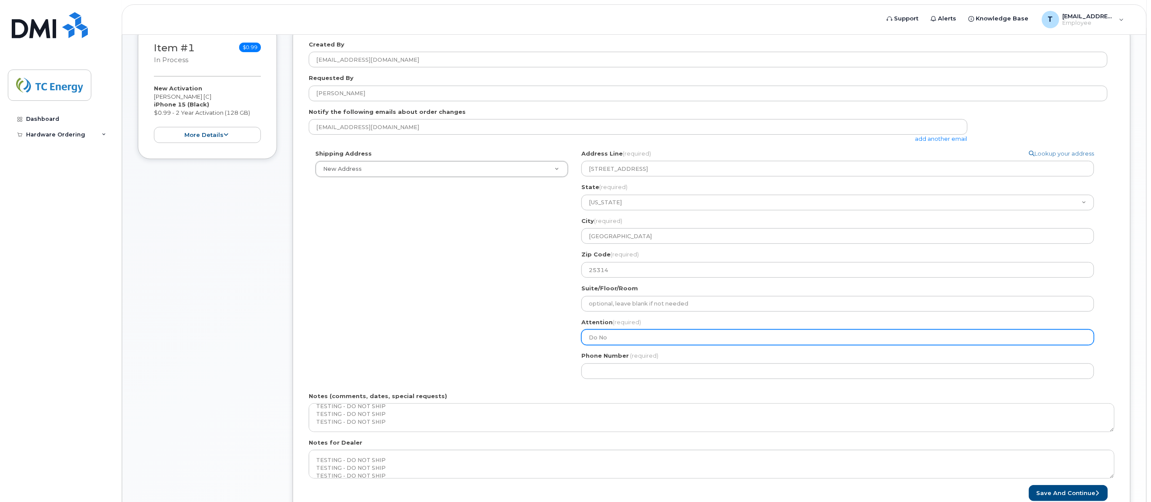
type input "Do Not"
select select
type input "Do Note"
select select
type input "Do Note S"
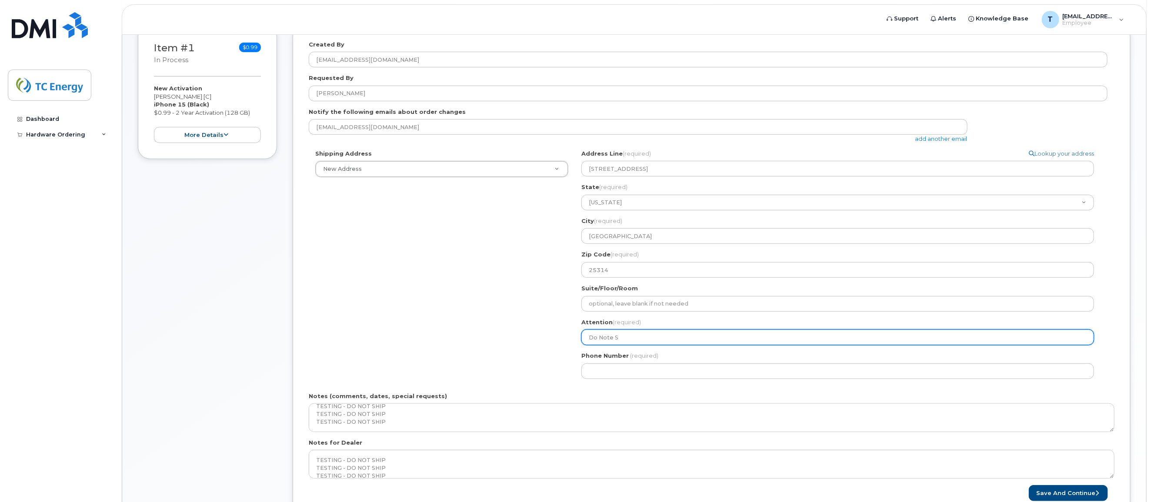
select select
type input "Do Note"
select select
type input "Do Not"
select select
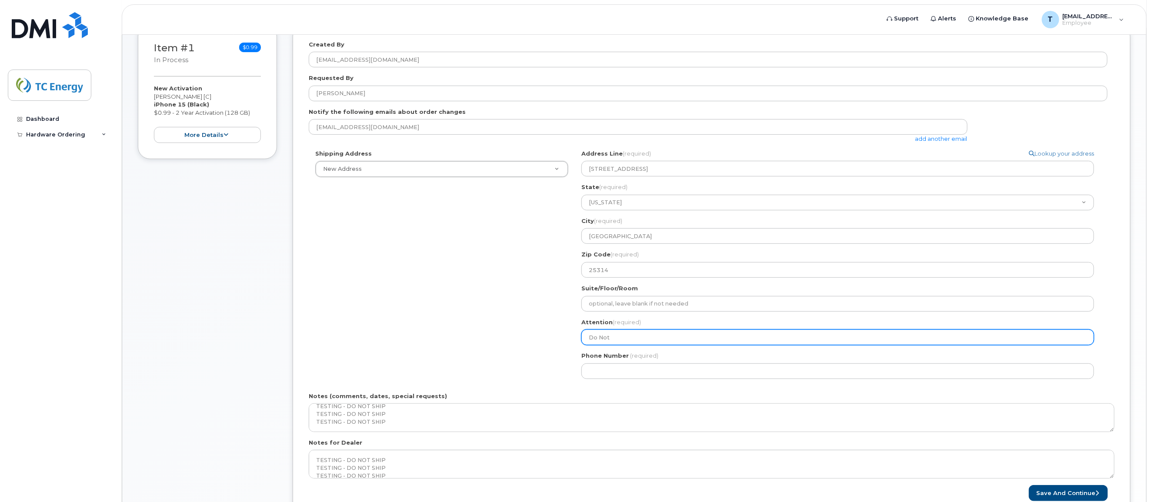
type input "Do Not S"
select select
type input "Do Not Sh"
select select
type input "Do Not Shi"
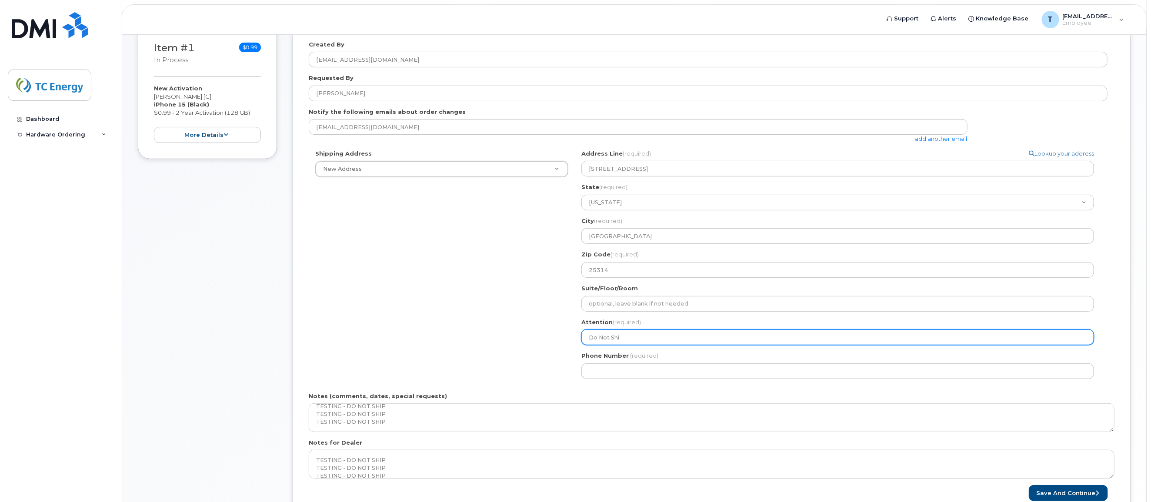
select select
type input "Do Not Ship"
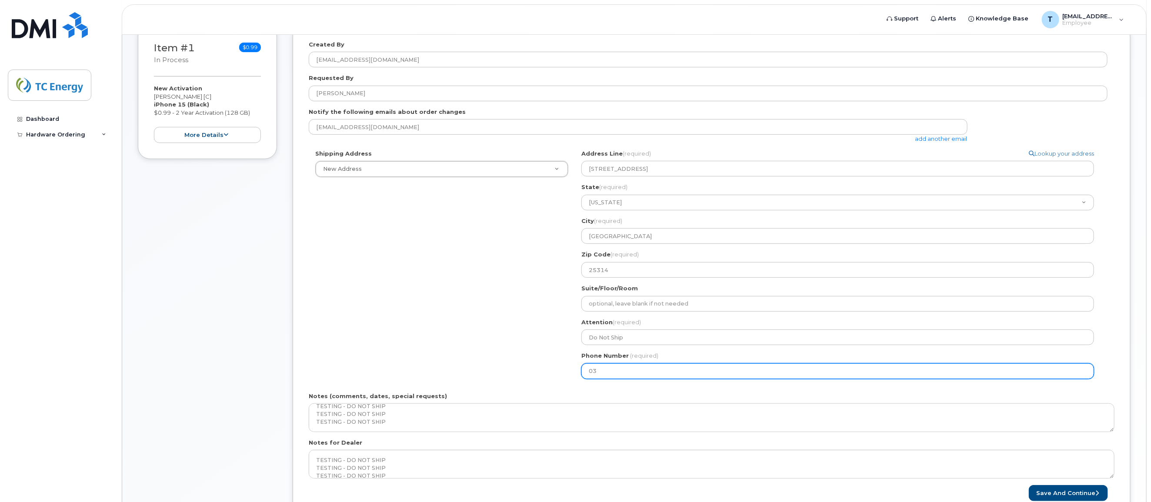
type input "0"
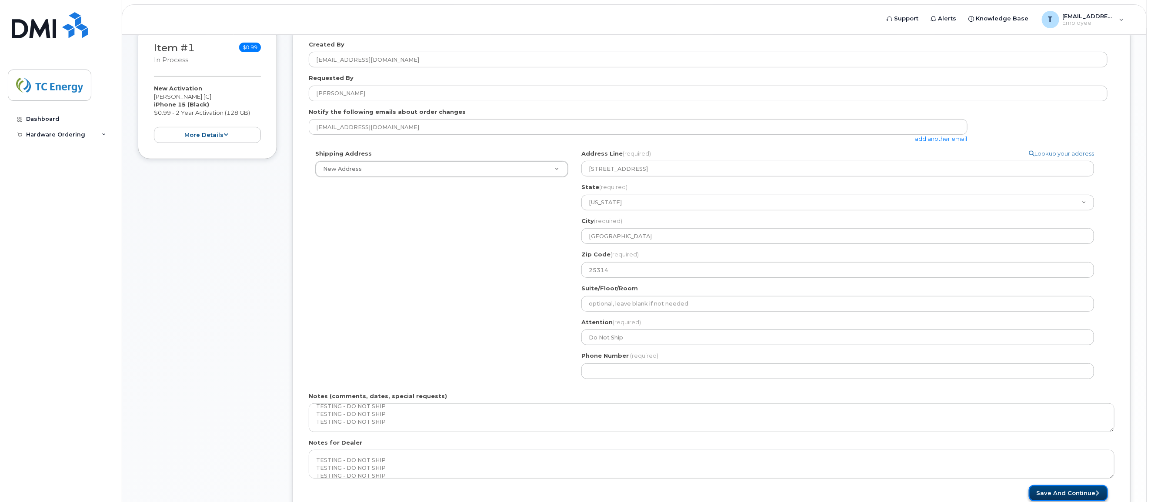
click at [920, 401] on button "Save and Continue" at bounding box center [1068, 493] width 79 height 16
drag, startPoint x: 812, startPoint y: 392, endPoint x: 884, endPoint y: 395, distance: 71.8
click at [884, 395] on div "Notes (comments, dates, special requests) TESTING - DO NOT SHIP TESTING - DO NO…" at bounding box center [712, 412] width 806 height 40
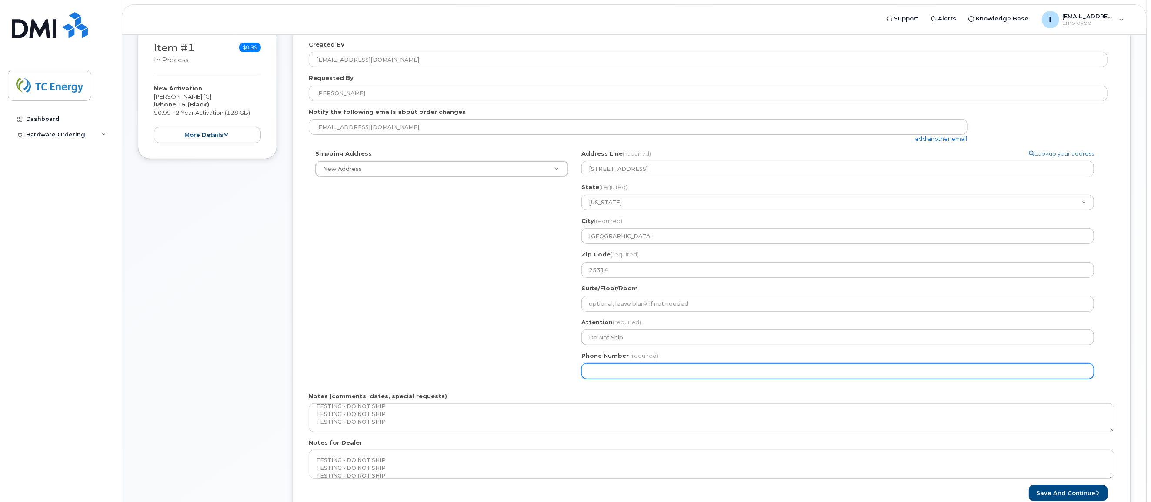
click at [803, 371] on input "Phone Number" at bounding box center [838, 372] width 513 height 16
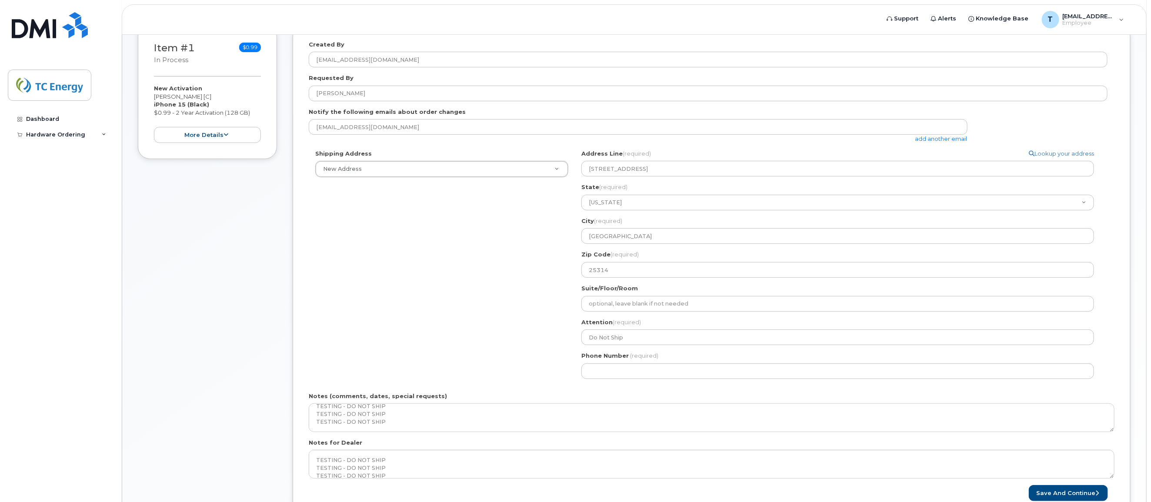
click at [830, 391] on form "Created By tyler_duff@tcenergy.com Requested By Tyler Duff Notify the following…" at bounding box center [712, 270] width 806 height 461
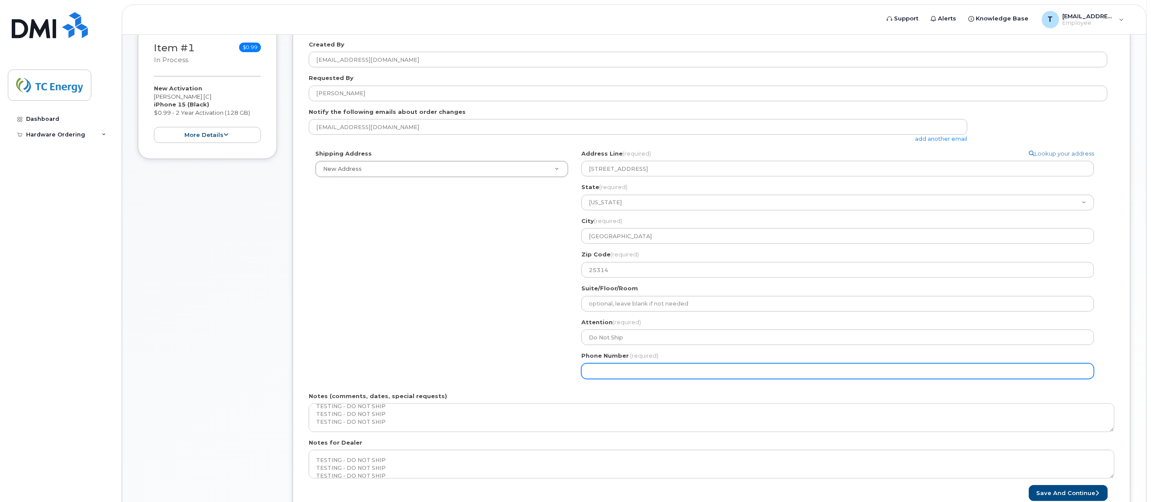
click at [823, 374] on input "Phone Number" at bounding box center [838, 372] width 513 height 16
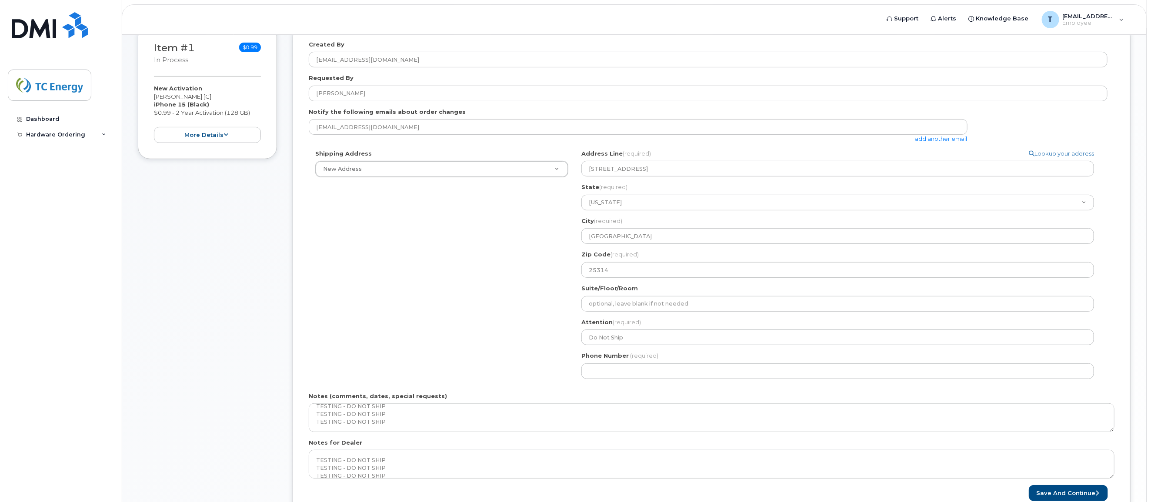
click at [836, 353] on div "Phone Number (required)" at bounding box center [842, 365] width 520 height 27
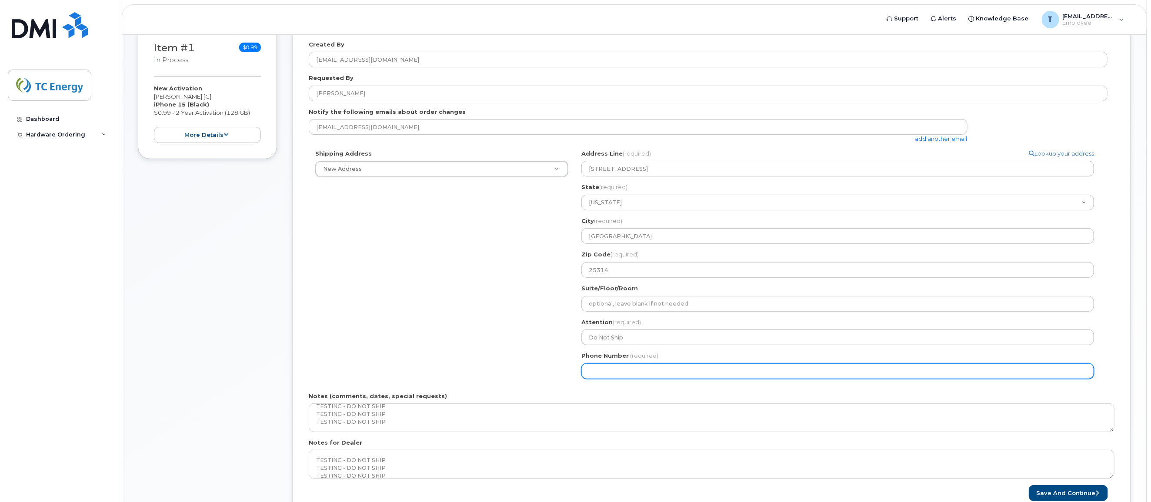
click at [807, 368] on input "Phone Number" at bounding box center [838, 372] width 513 height 16
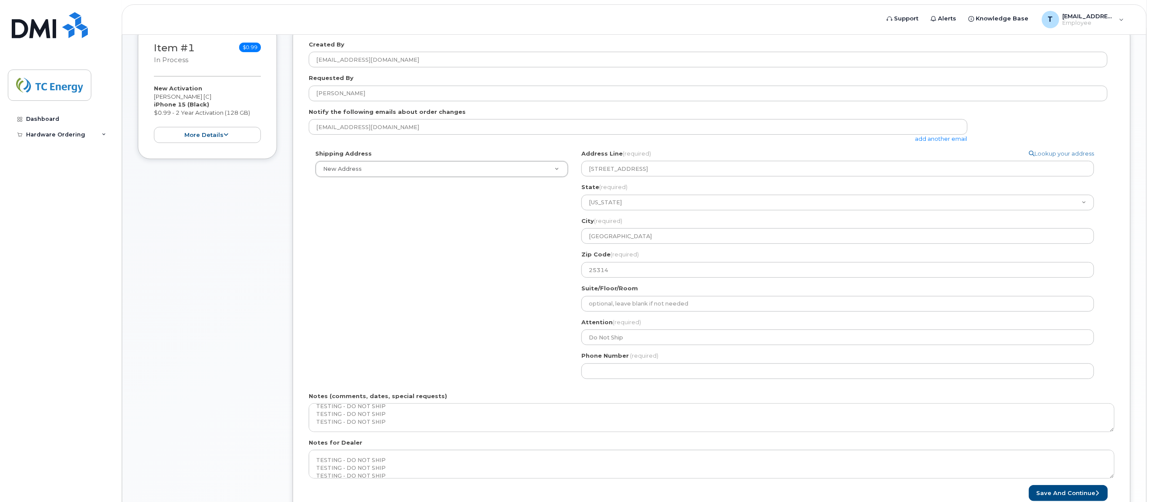
click at [810, 352] on div "Phone Number (required)" at bounding box center [842, 365] width 520 height 27
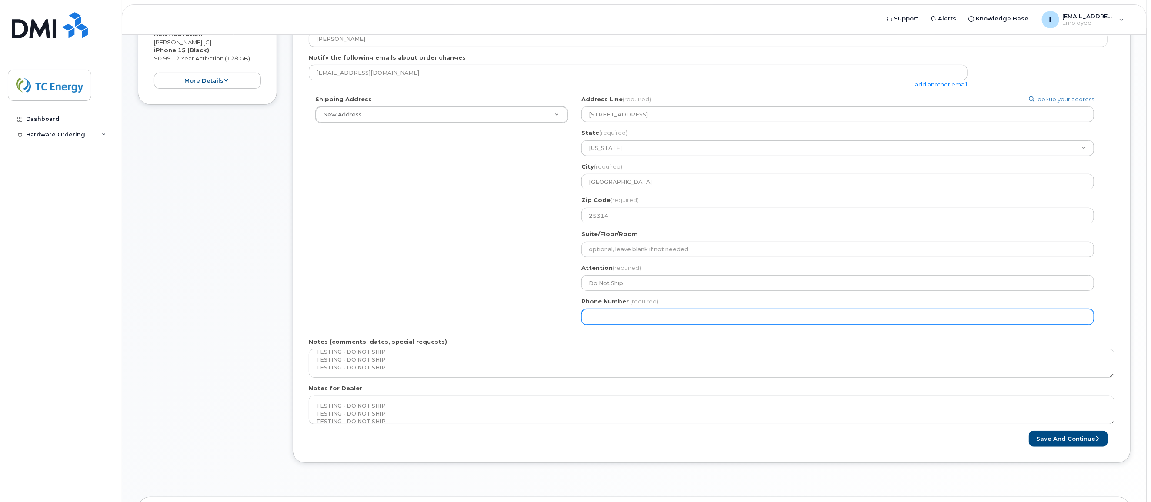
click at [805, 317] on input "Phone Number" at bounding box center [838, 317] width 513 height 16
click at [754, 315] on input "Phone Number" at bounding box center [838, 317] width 513 height 16
click at [762, 324] on input "Phone Number" at bounding box center [838, 317] width 513 height 16
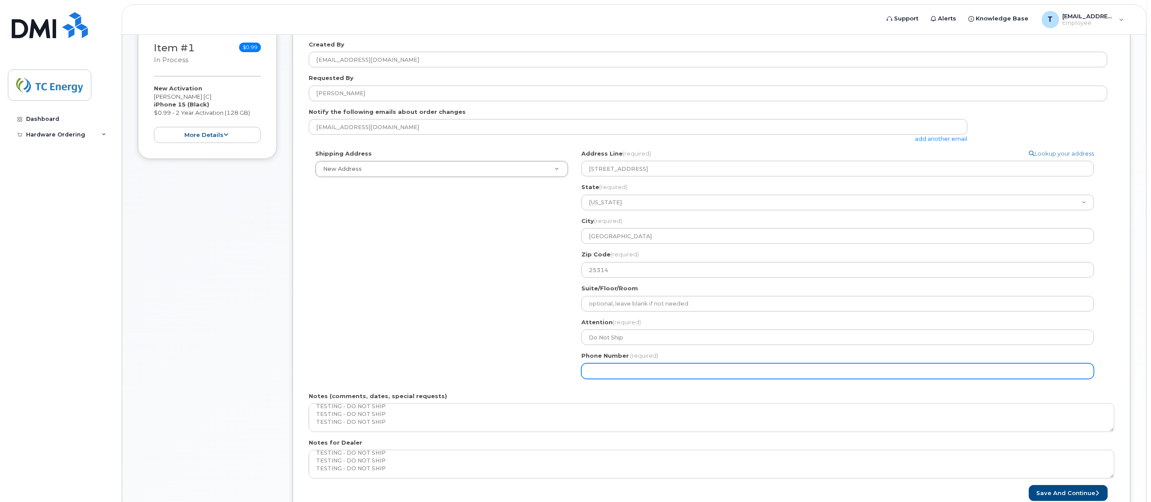
click at [628, 372] on input "Phone Number" at bounding box center [838, 372] width 513 height 16
type input "304357211"
select select
type input "3043572110"
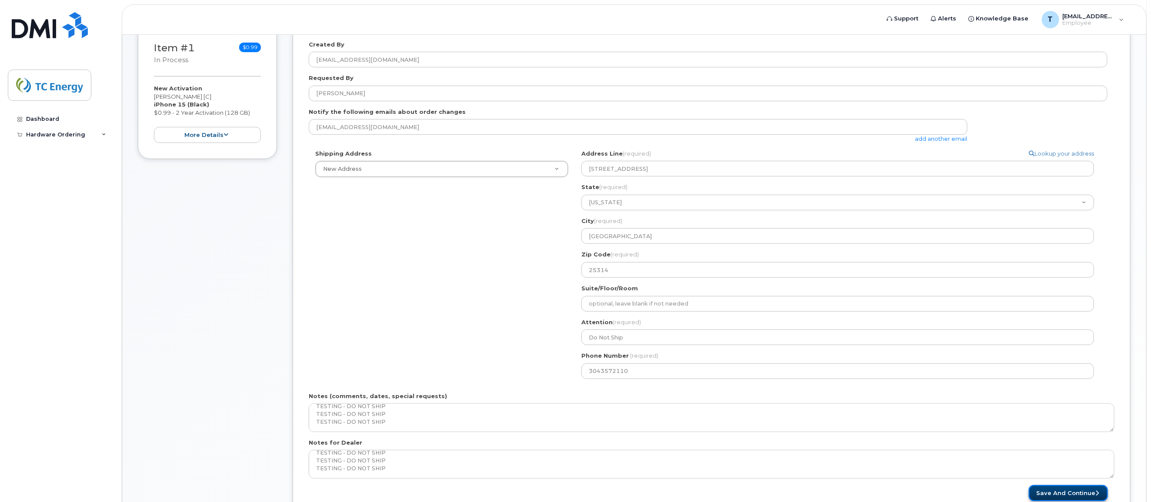
click at [920, 401] on button "Save and Continue" at bounding box center [1068, 493] width 79 height 16
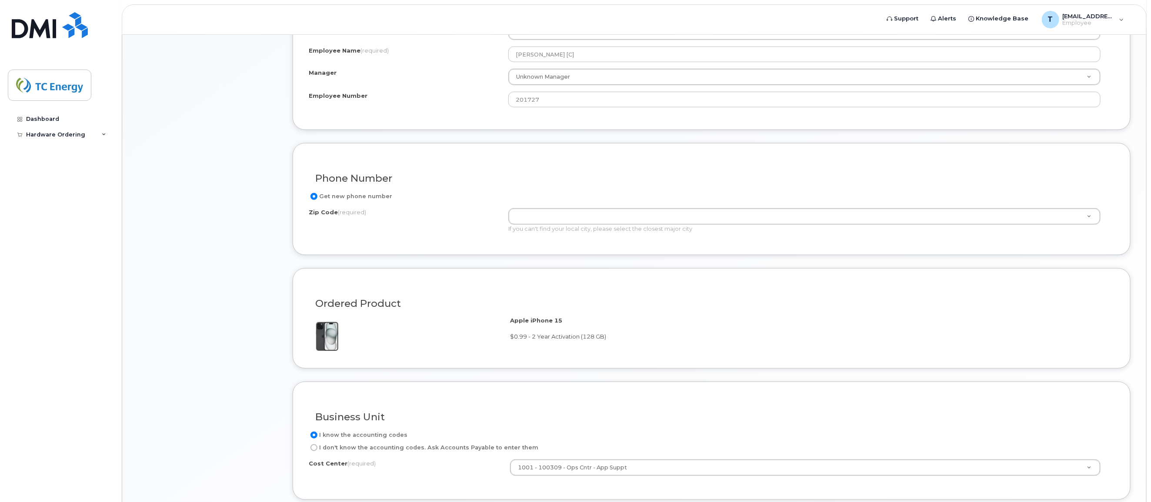
scroll to position [381, 0]
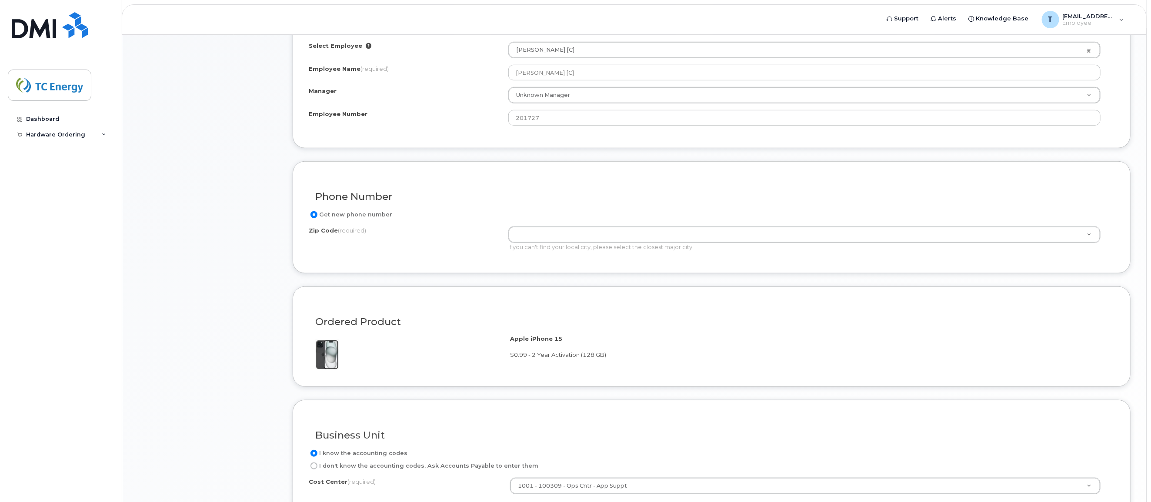
click at [890, 199] on h3 "Phone Number" at bounding box center [711, 196] width 793 height 11
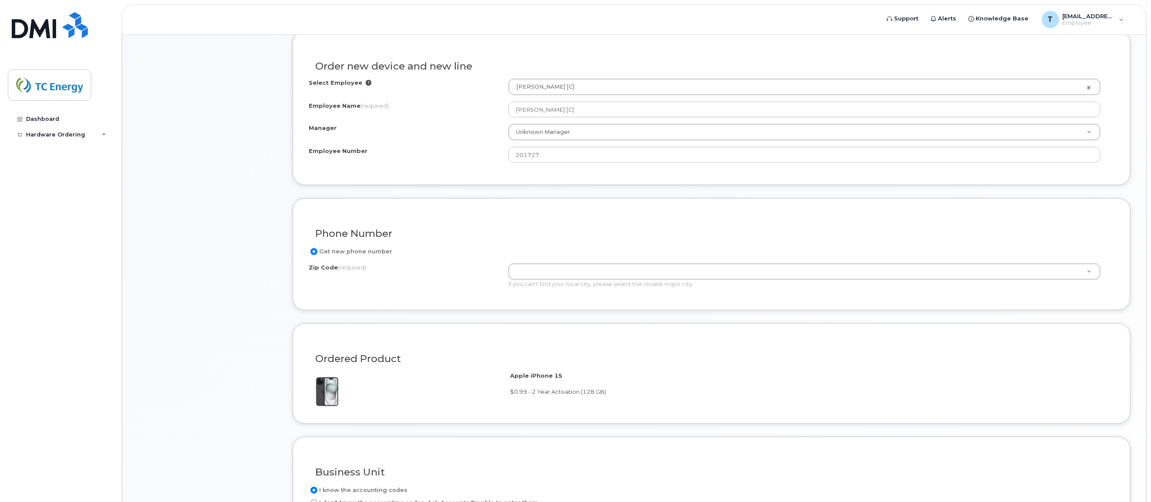
scroll to position [326, 0]
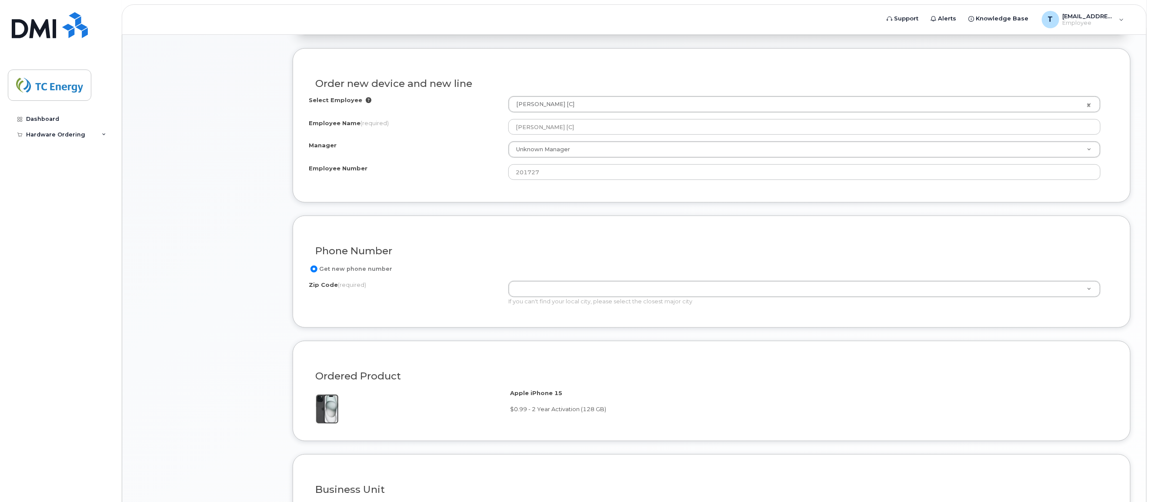
drag, startPoint x: 980, startPoint y: 339, endPoint x: 975, endPoint y: 338, distance: 5.3
click at [980, 339] on form "Existing User Additional cost to upgrading the device Selected device is Eligib…" at bounding box center [712, 329] width 838 height 562
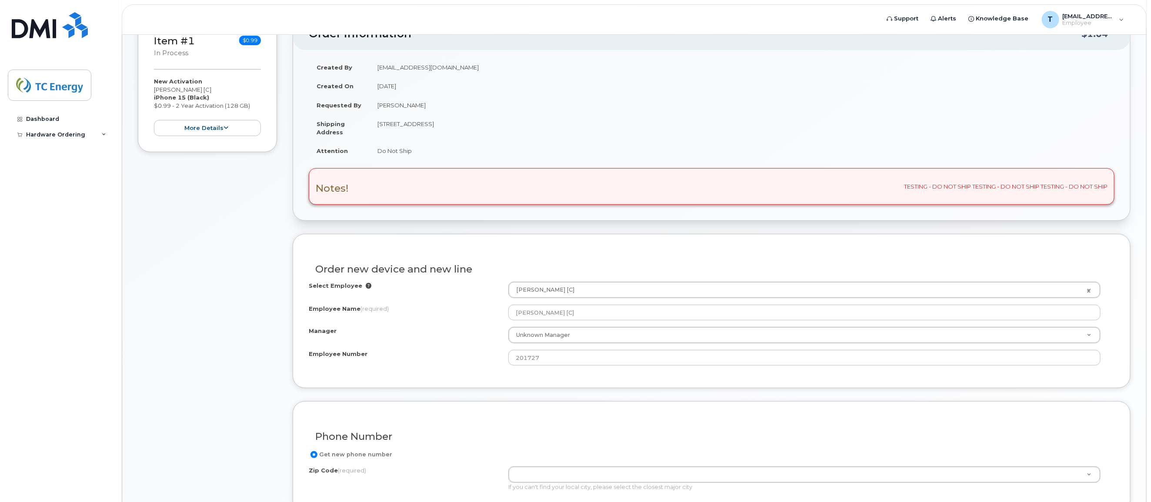
scroll to position [10, 0]
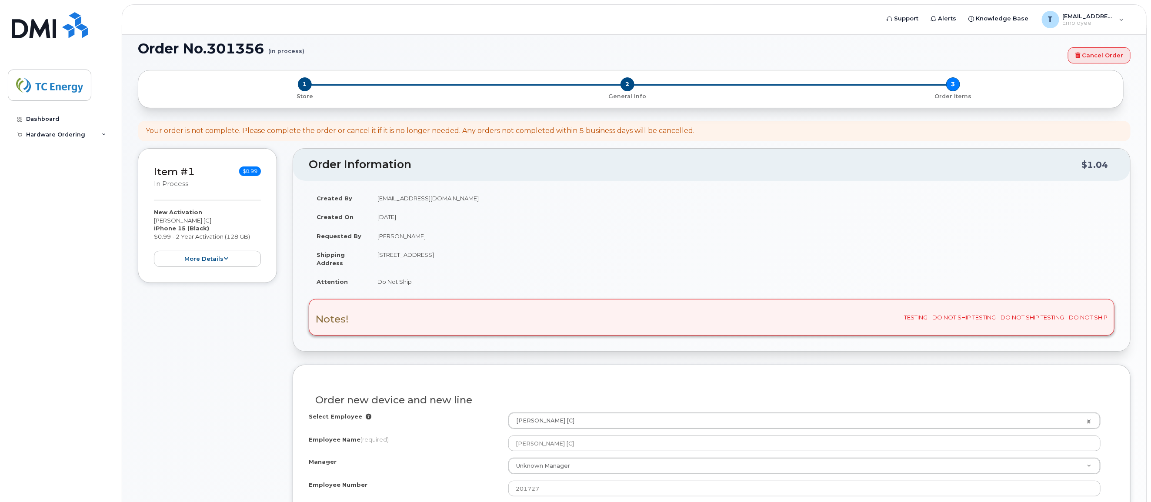
drag, startPoint x: 934, startPoint y: 286, endPoint x: 905, endPoint y: 284, distance: 29.2
click at [934, 286] on td "Do Not Ship" at bounding box center [742, 281] width 745 height 19
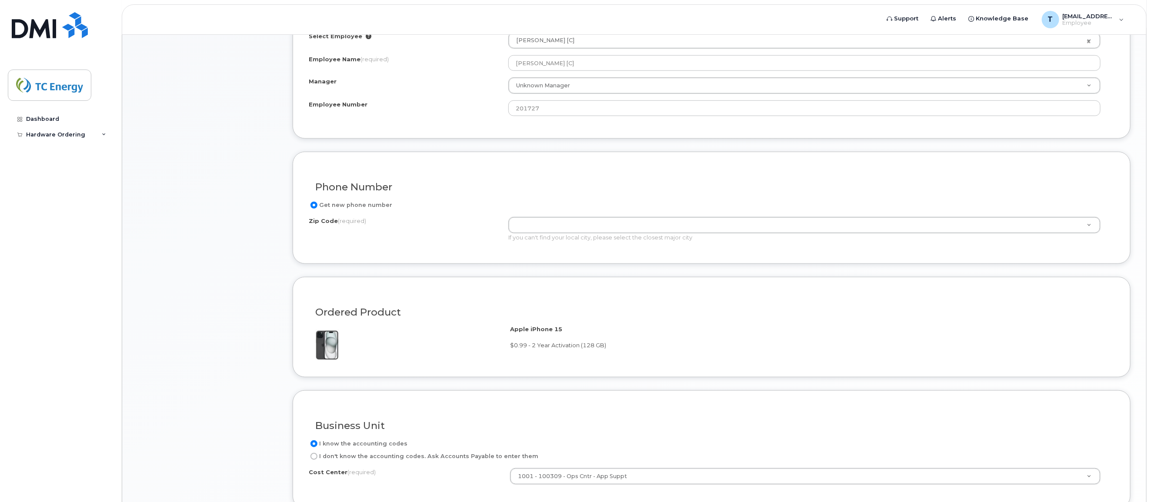
scroll to position [499, 0]
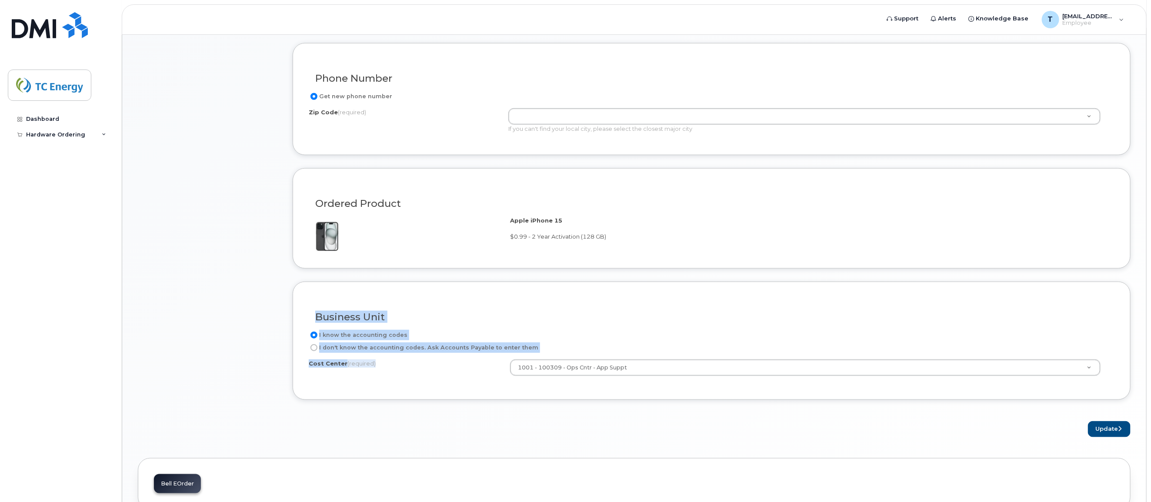
drag, startPoint x: 633, startPoint y: 361, endPoint x: 368, endPoint y: 262, distance: 283.4
click at [368, 262] on form "Existing User Additional cost to upgrading the device Selected device is Eligib…" at bounding box center [712, 157] width 838 height 562
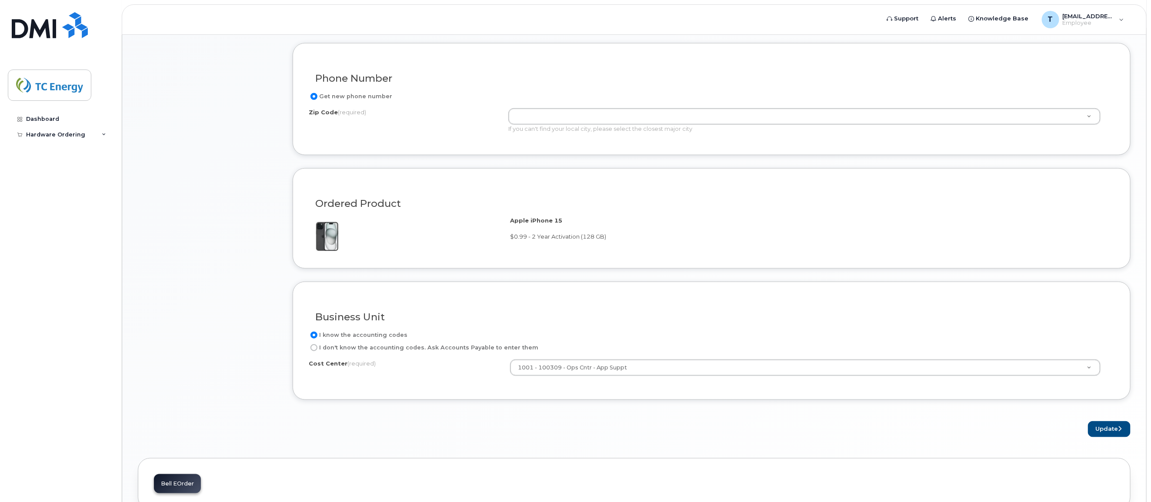
drag, startPoint x: 368, startPoint y: 262, endPoint x: 388, endPoint y: 389, distance: 129.1
click at [388, 389] on div "Business Unit I know the accounting codes I don't know the accounting codes. As…" at bounding box center [712, 341] width 838 height 118
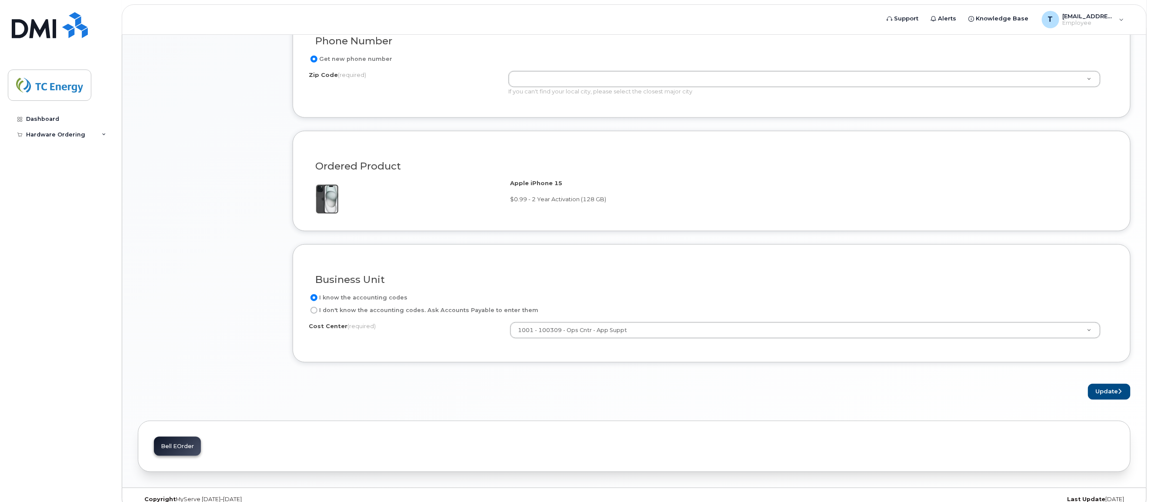
scroll to position [553, 0]
